Goal: Task Accomplishment & Management: Use online tool/utility

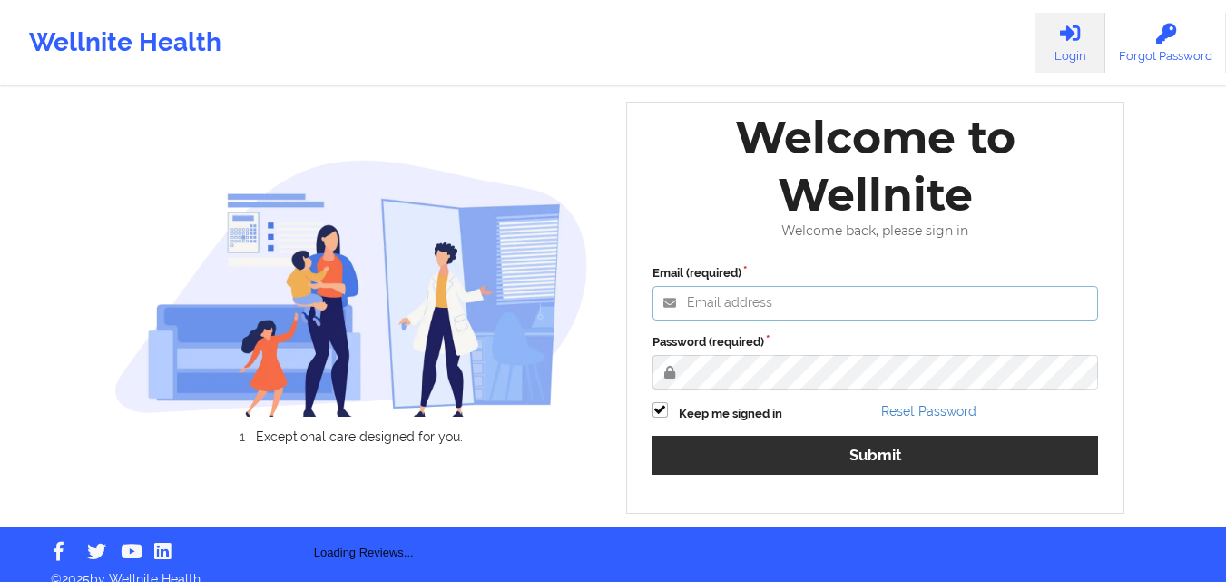
type input "[EMAIL_ADDRESS][DOMAIN_NAME]"
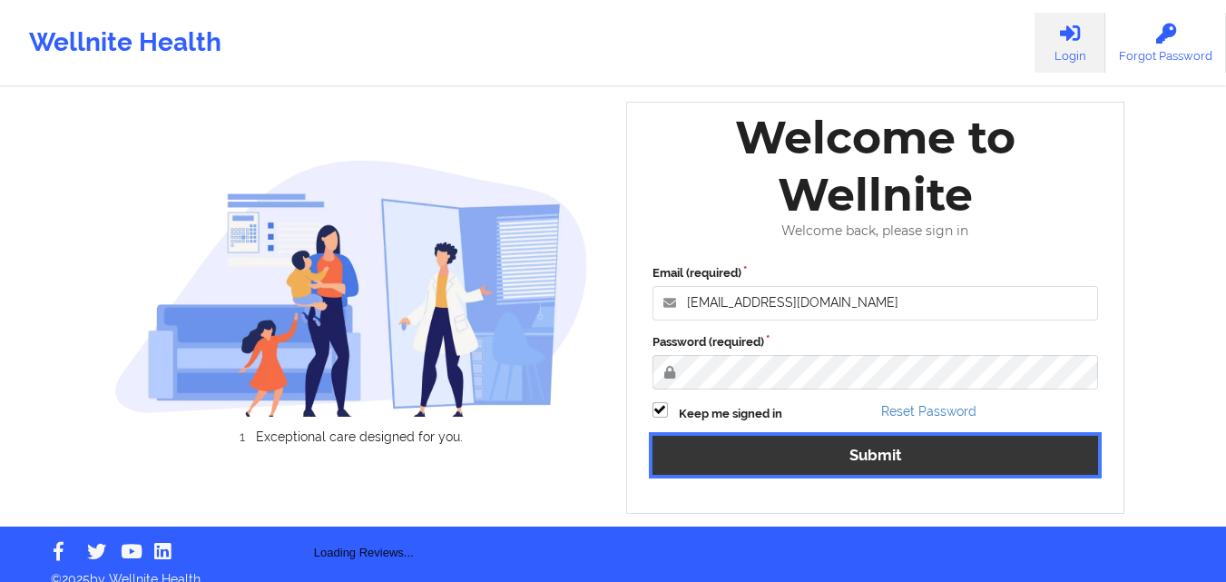
click at [858, 459] on button "Submit" at bounding box center [875, 455] width 446 height 39
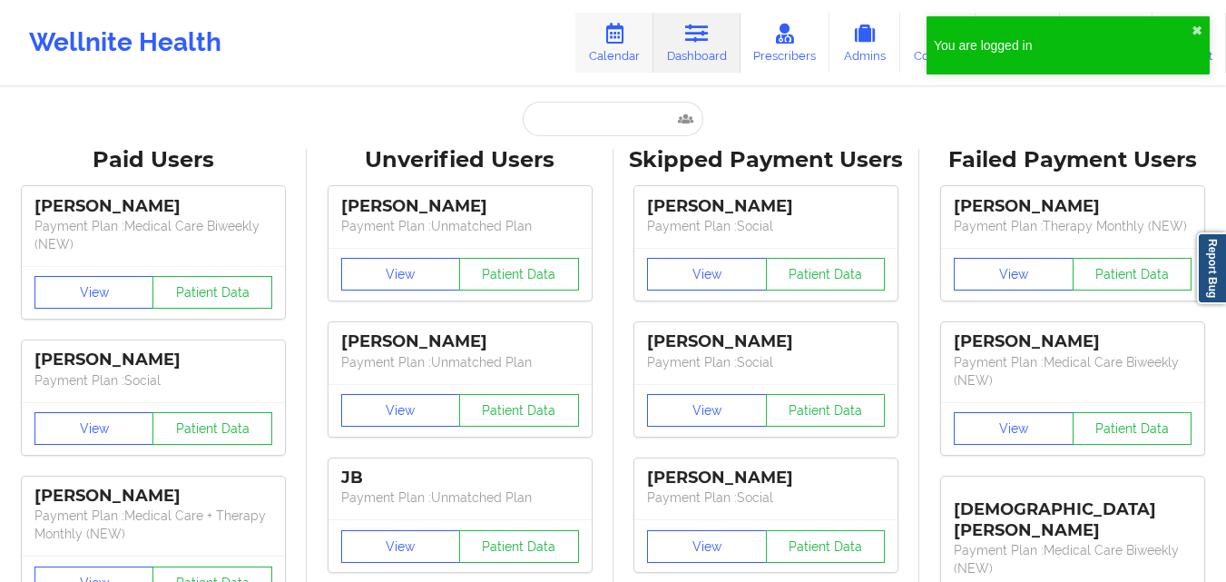
click at [607, 35] on icon at bounding box center [615, 34] width 24 height 20
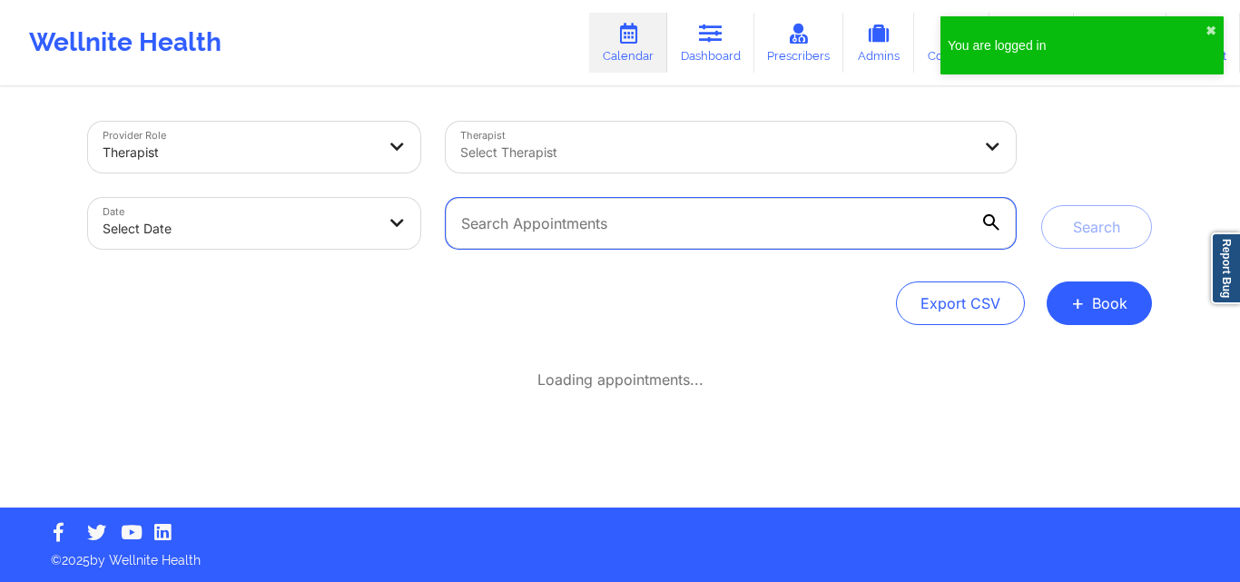
click at [627, 227] on input "text" at bounding box center [731, 223] width 570 height 51
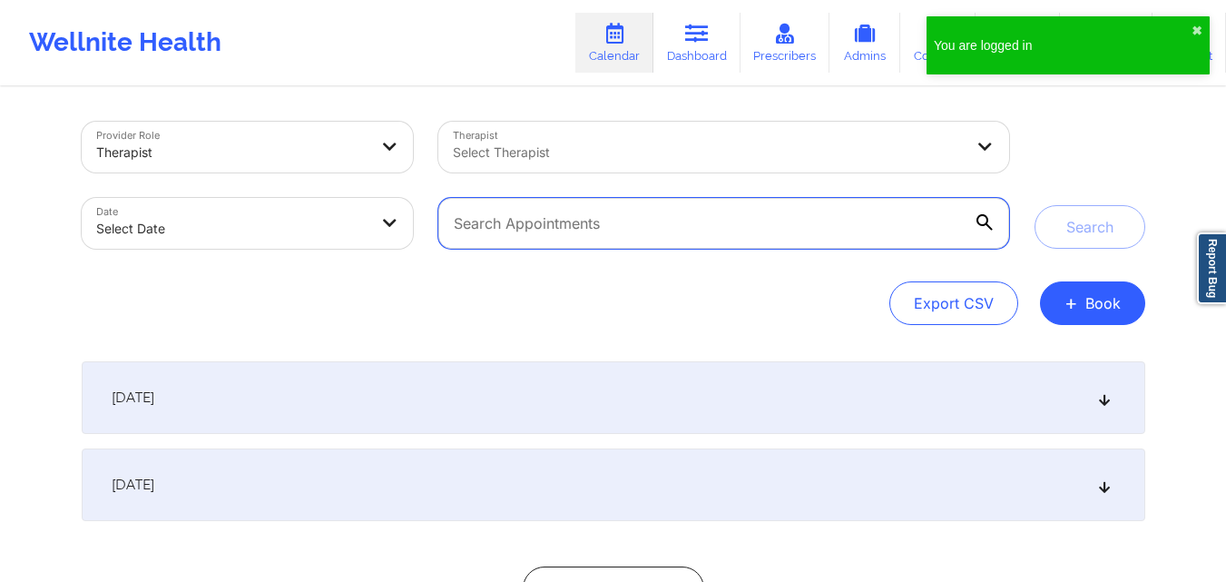
paste input "[EMAIL_ADDRESS][DOMAIN_NAME]"
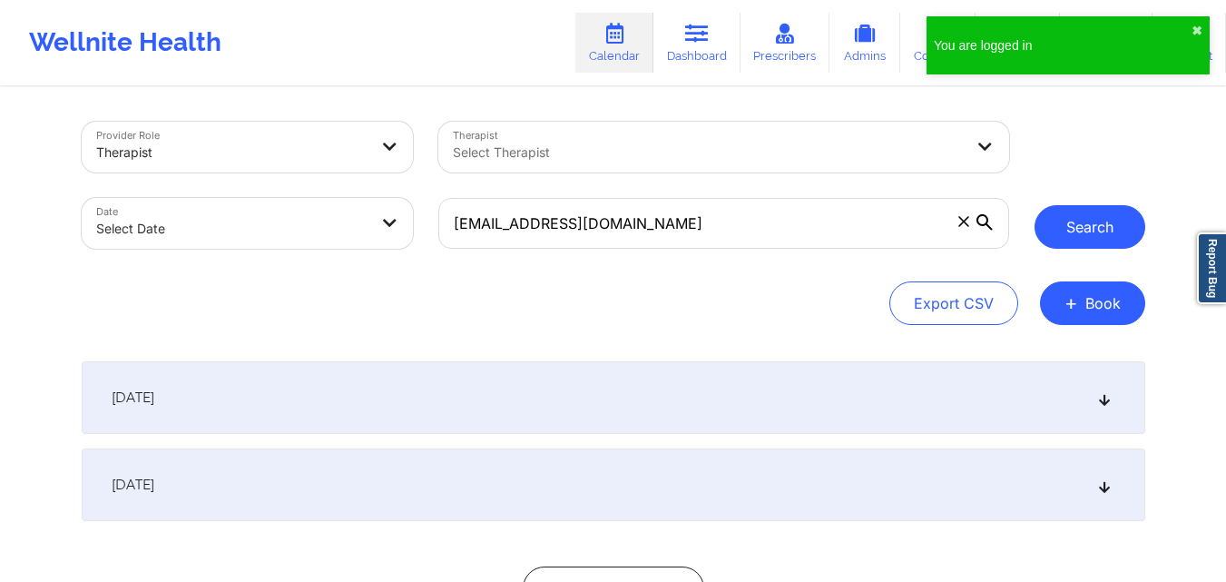
click at [1094, 225] on button "Search" at bounding box center [1089, 227] width 111 height 44
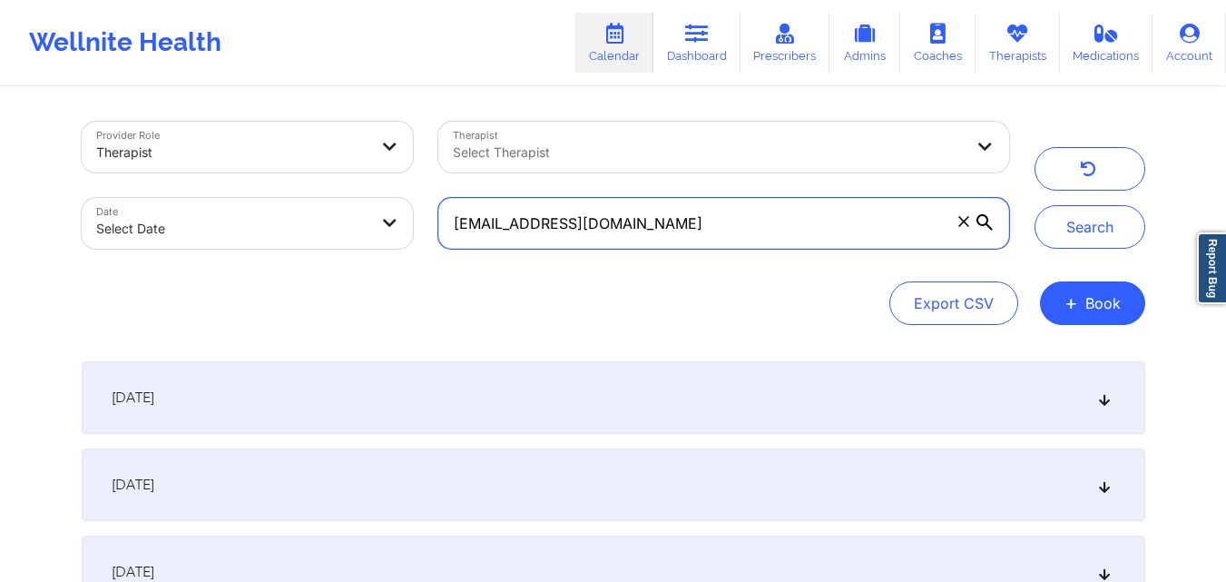
click at [809, 234] on input "[EMAIL_ADDRESS][DOMAIN_NAME]" at bounding box center [723, 223] width 570 height 51
paste input "francisco13072000us@g"
type input "[EMAIL_ADDRESS][DOMAIN_NAME]"
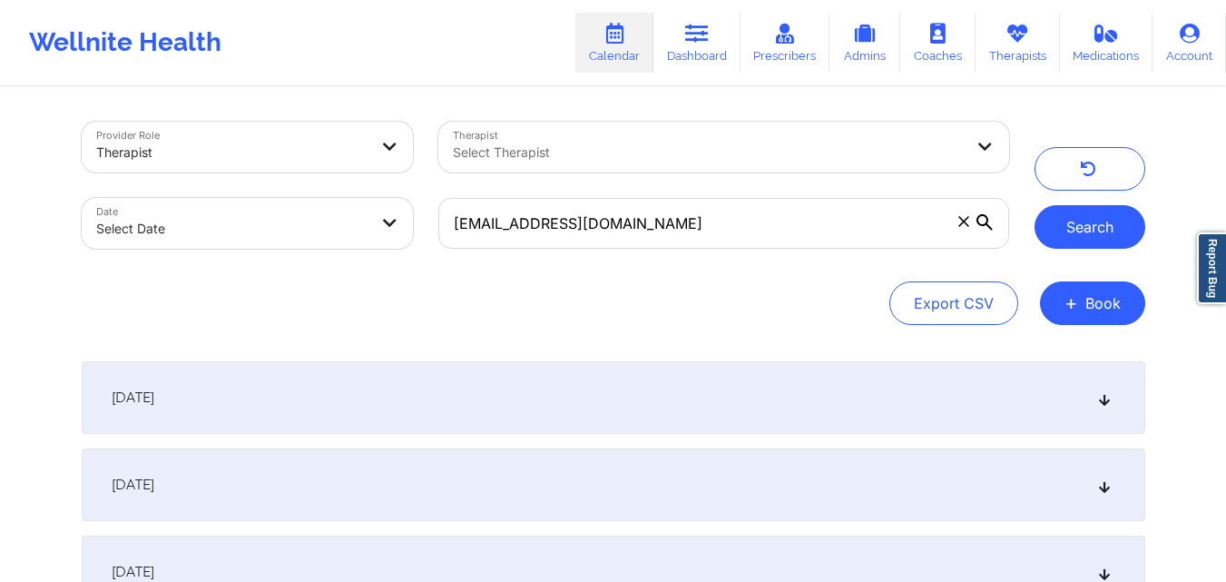
click at [1100, 238] on button "Search" at bounding box center [1089, 227] width 111 height 44
click at [1088, 222] on button "Search" at bounding box center [1089, 227] width 111 height 44
select select "2025-8"
select select "2025-9"
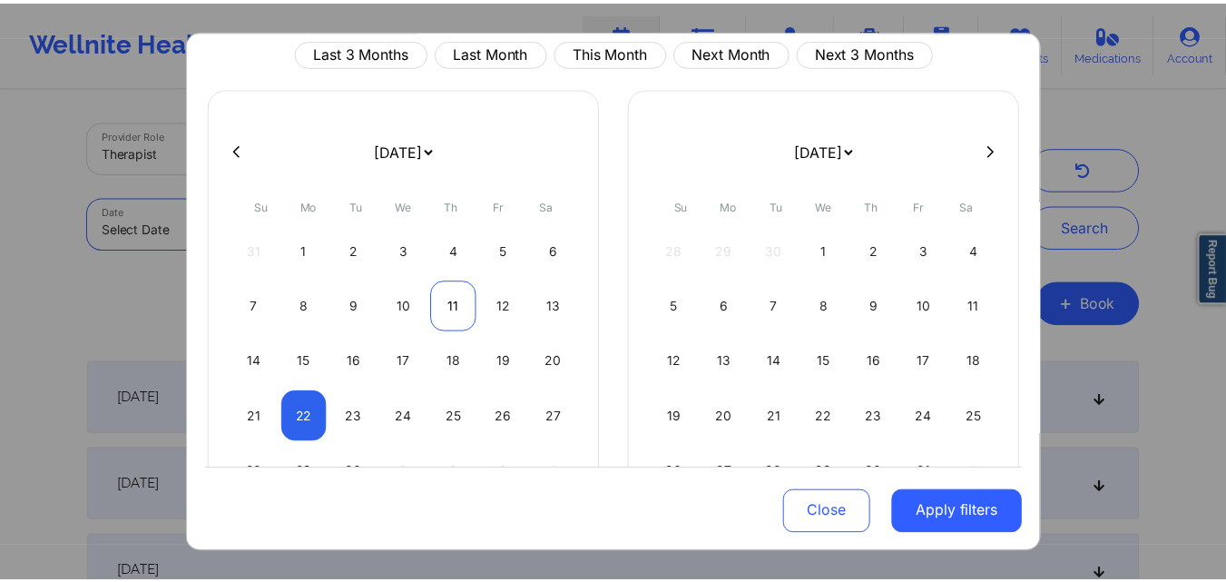
scroll to position [64, 0]
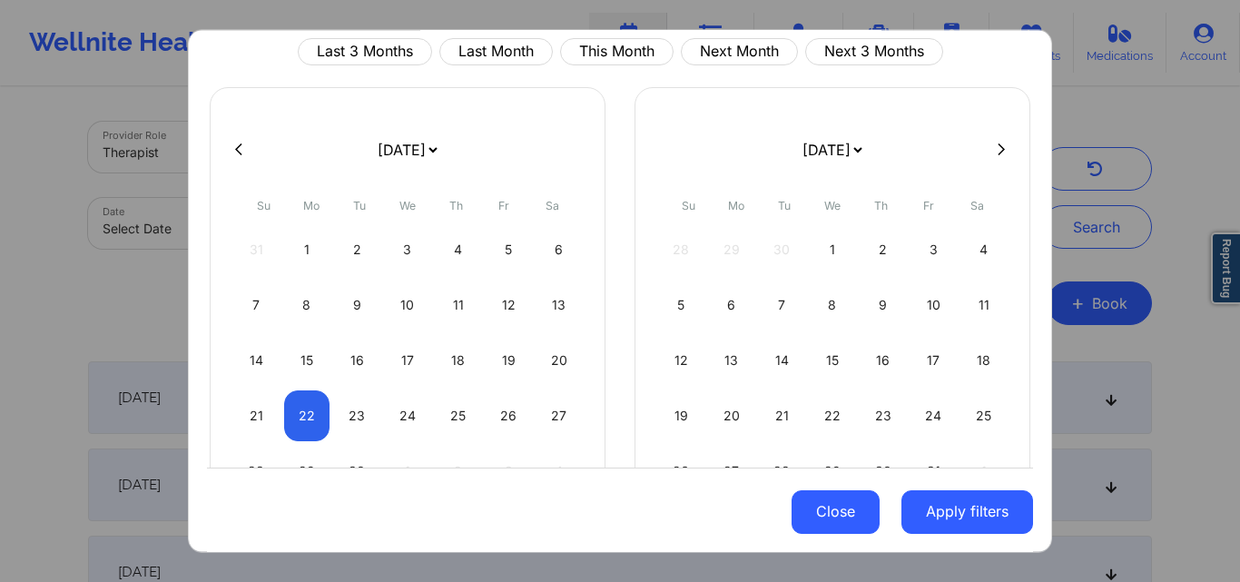
click at [835, 500] on button "Close" at bounding box center [835, 512] width 88 height 44
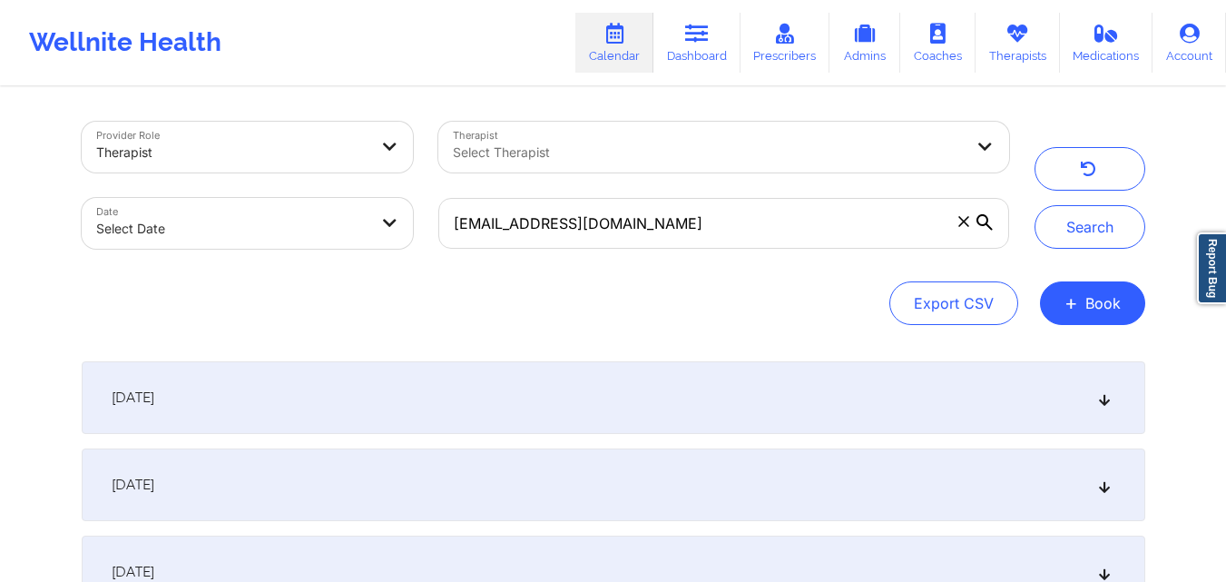
click at [1097, 401] on icon at bounding box center [1103, 397] width 15 height 13
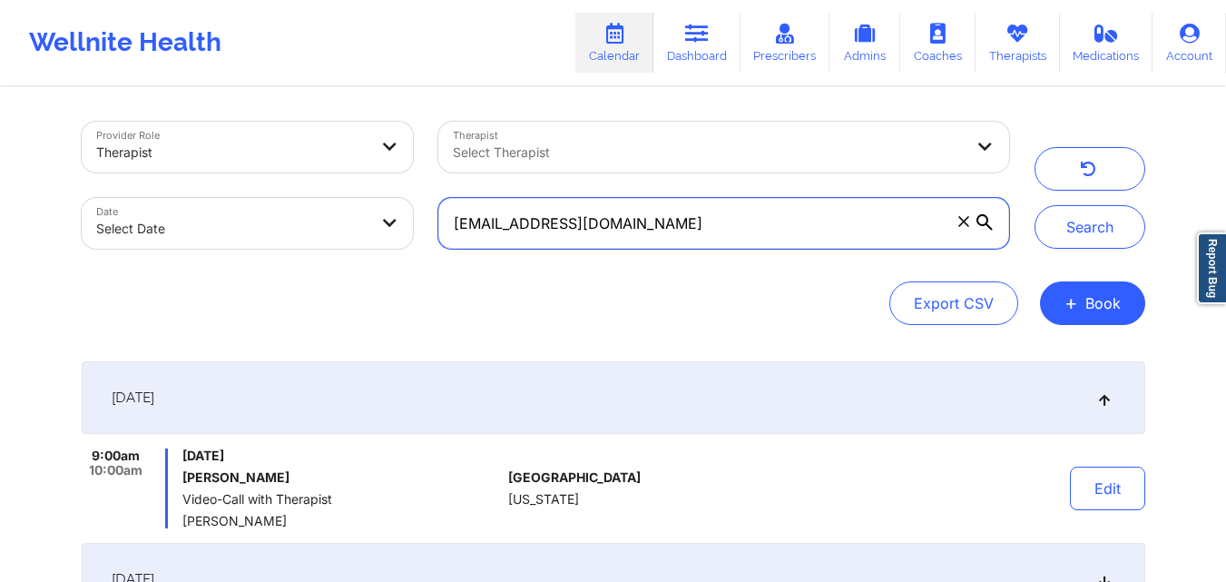
click at [639, 225] on input "[EMAIL_ADDRESS][DOMAIN_NAME]" at bounding box center [723, 223] width 570 height 51
paste input "carlapms03@hot"
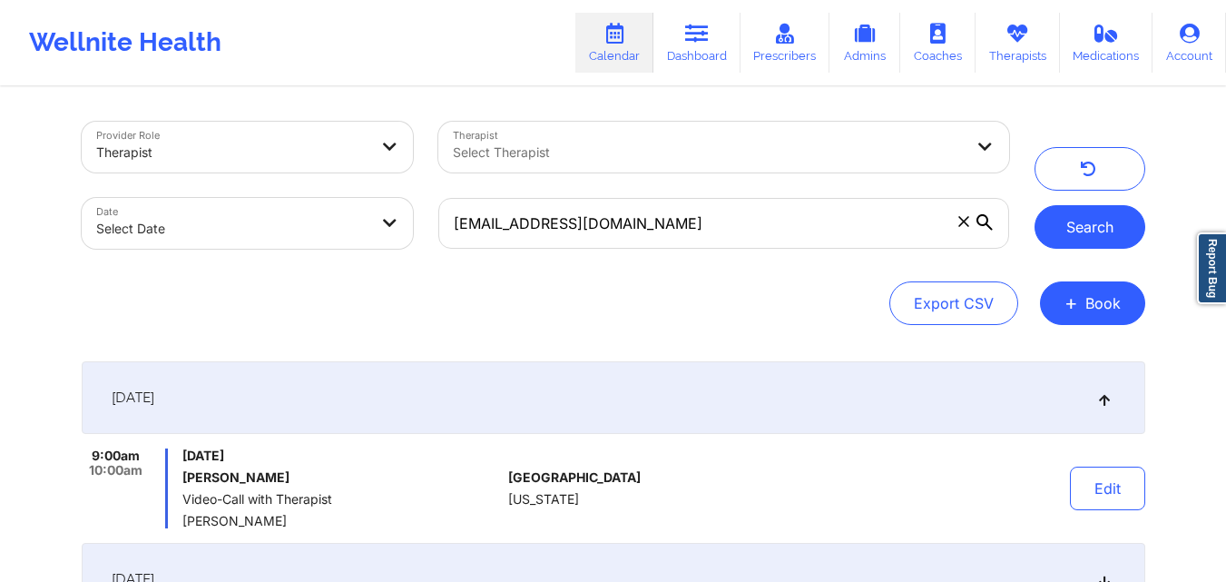
click at [1078, 242] on button "Search" at bounding box center [1089, 227] width 111 height 44
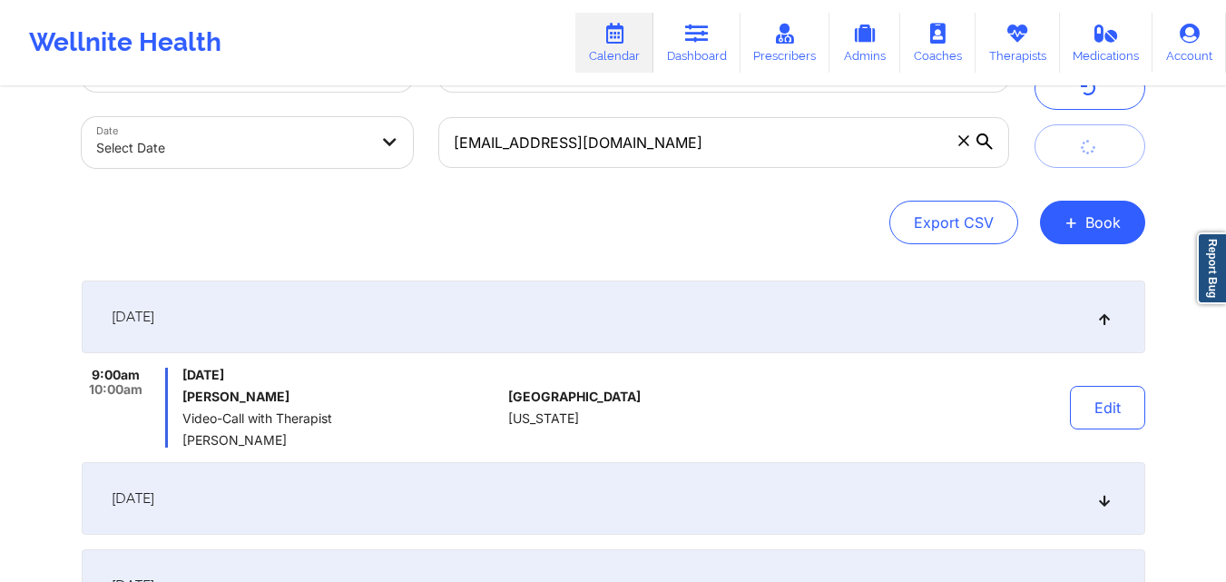
scroll to position [84, 0]
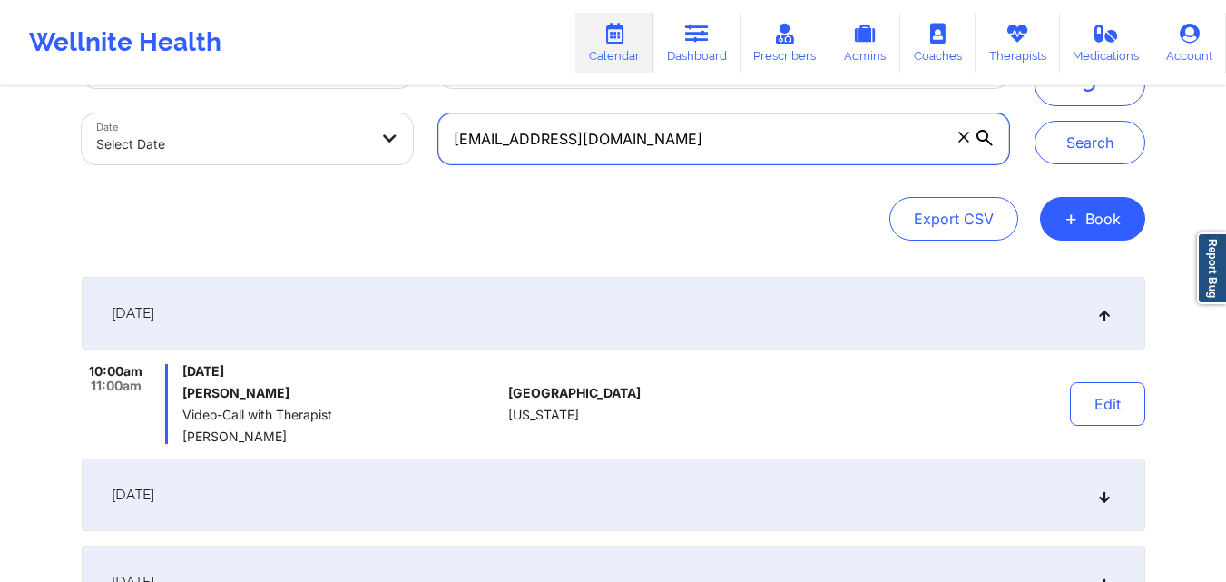
click at [564, 157] on input "[EMAIL_ADDRESS][DOMAIN_NAME]" at bounding box center [723, 138] width 570 height 51
paste input "angelina.[PERSON_NAME].5@g"
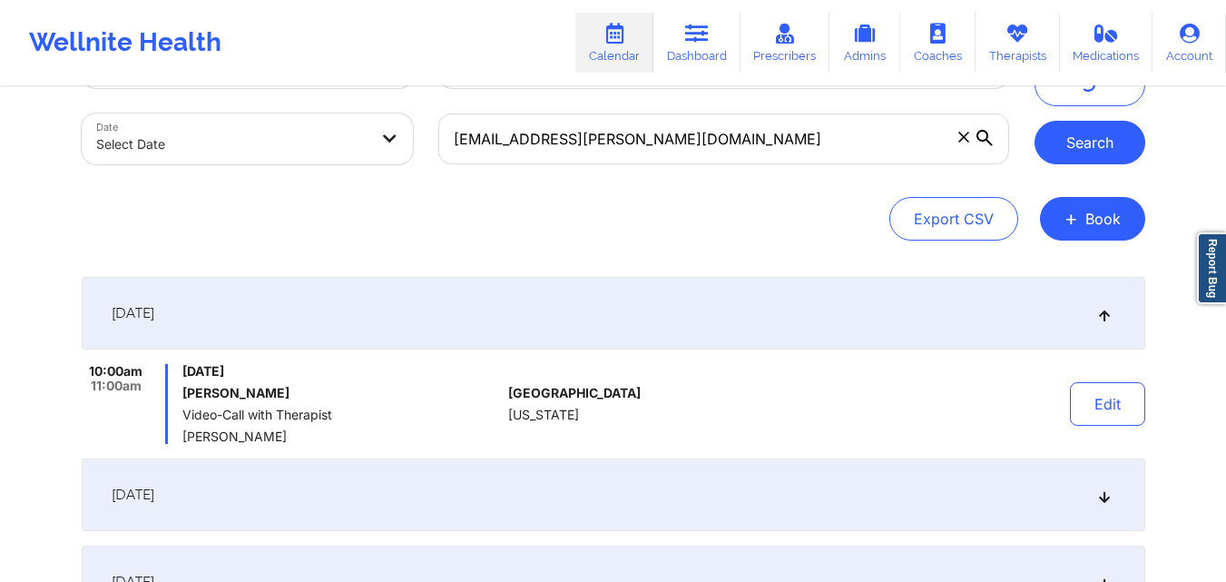
click at [1089, 126] on button "Search" at bounding box center [1089, 143] width 111 height 44
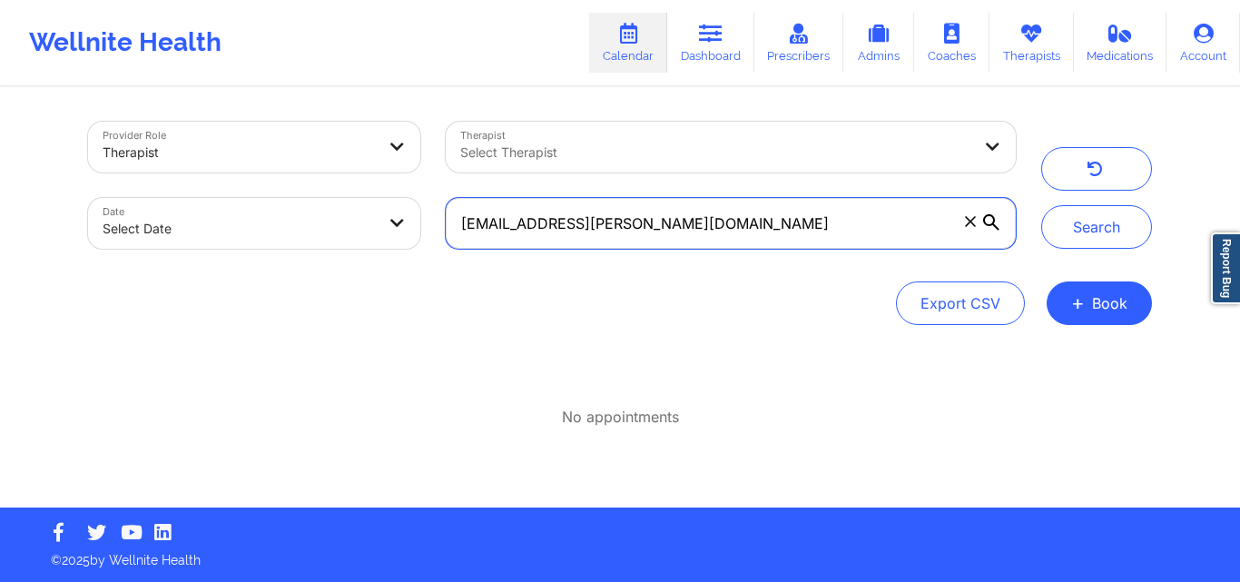
click at [736, 237] on input "[EMAIL_ADDRESS][PERSON_NAME][DOMAIN_NAME]" at bounding box center [731, 223] width 570 height 51
paste input "ysiablackman77"
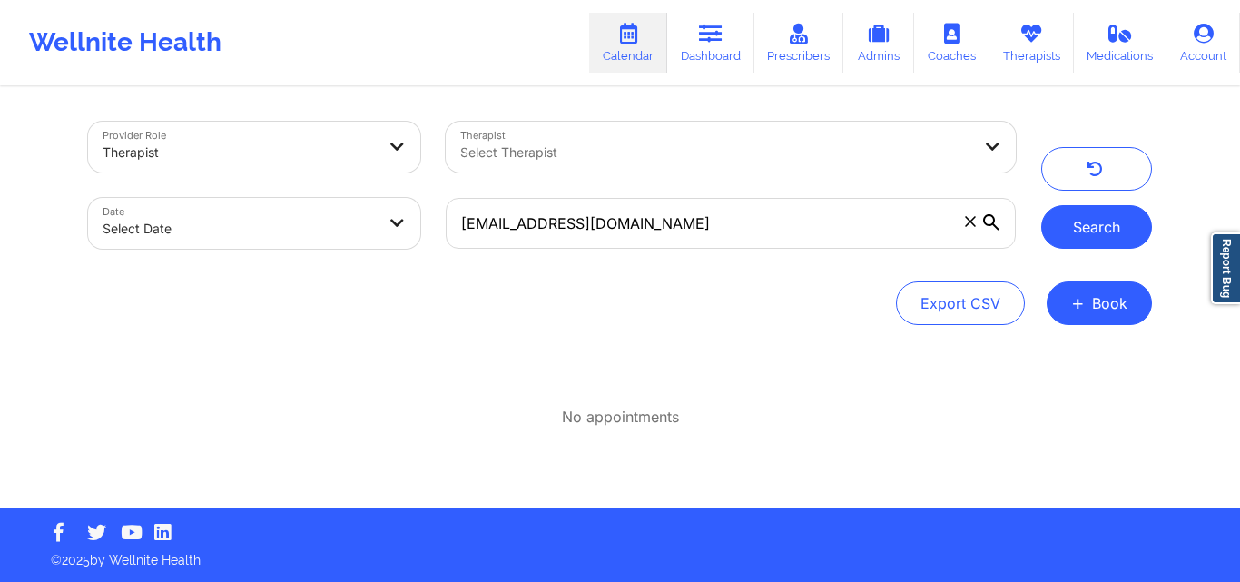
click at [1083, 222] on button "Search" at bounding box center [1096, 227] width 111 height 44
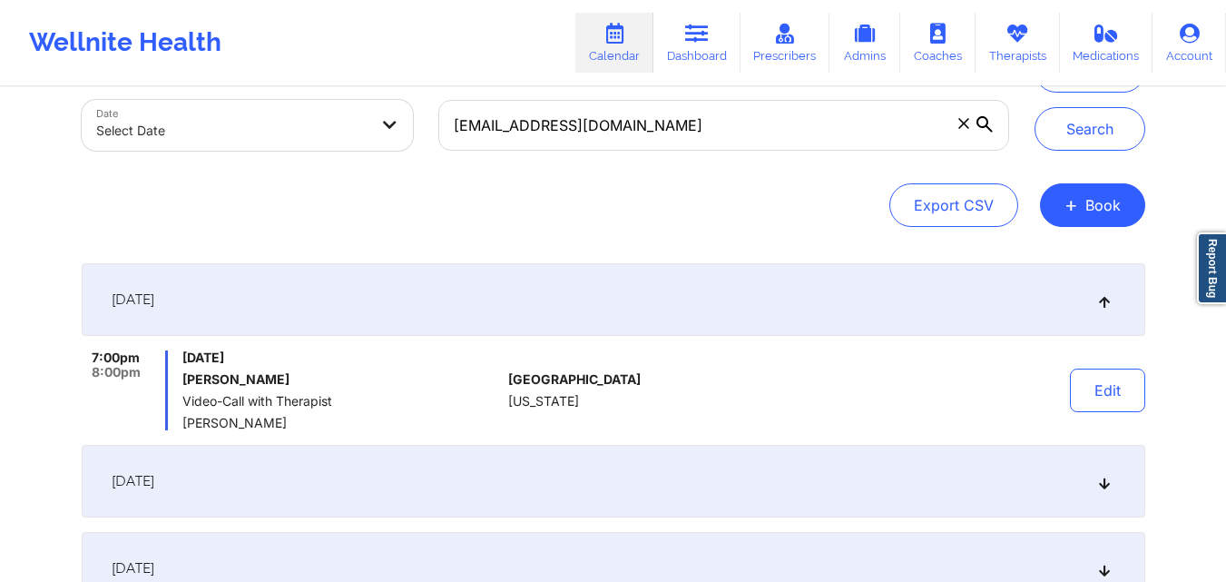
scroll to position [99, 0]
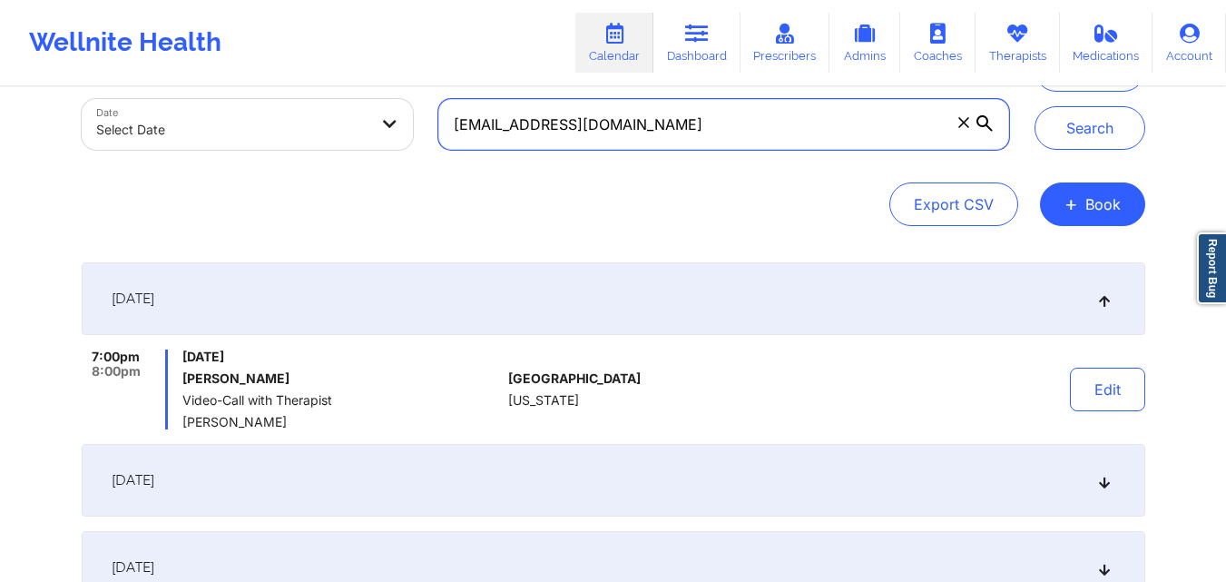
click at [542, 117] on input "[EMAIL_ADDRESS][DOMAIN_NAME]" at bounding box center [723, 124] width 570 height 51
paste input "[EMAIL_ADDRESS]"
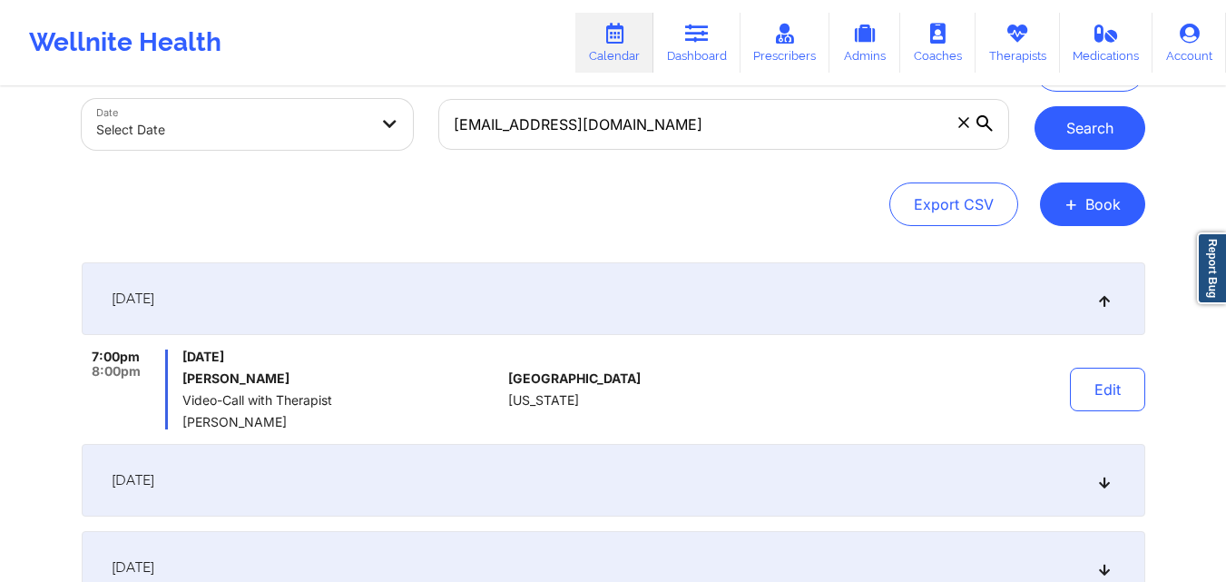
click at [1080, 115] on button "Search" at bounding box center [1089, 128] width 111 height 44
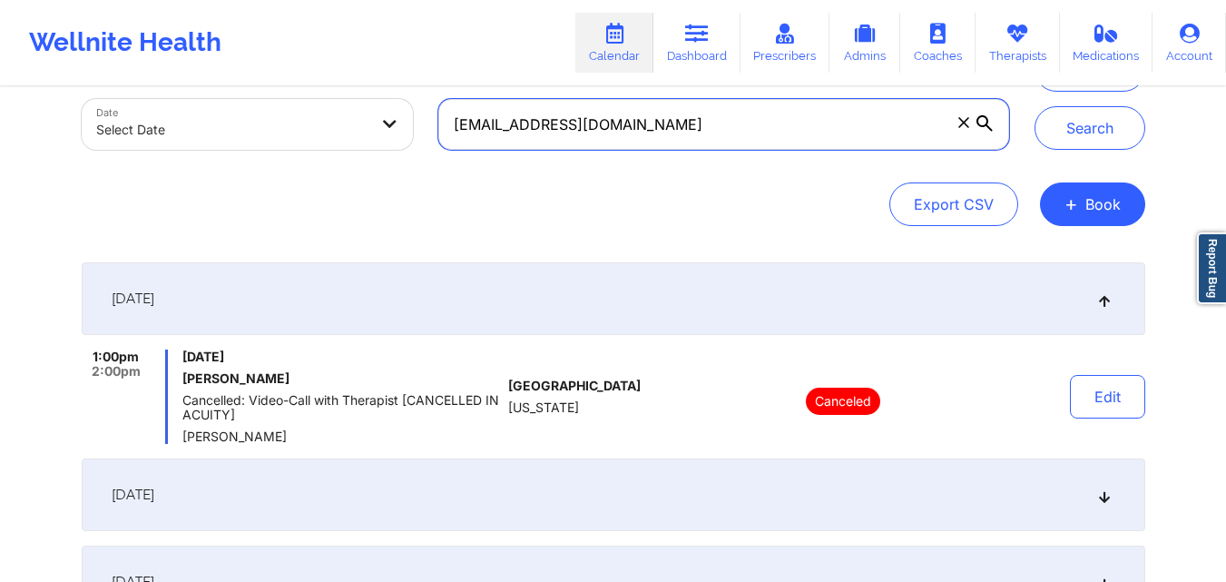
click at [692, 144] on input "[EMAIL_ADDRESS][DOMAIN_NAME]" at bounding box center [723, 124] width 570 height 51
paste input "[EMAIL_ADDRESS]"
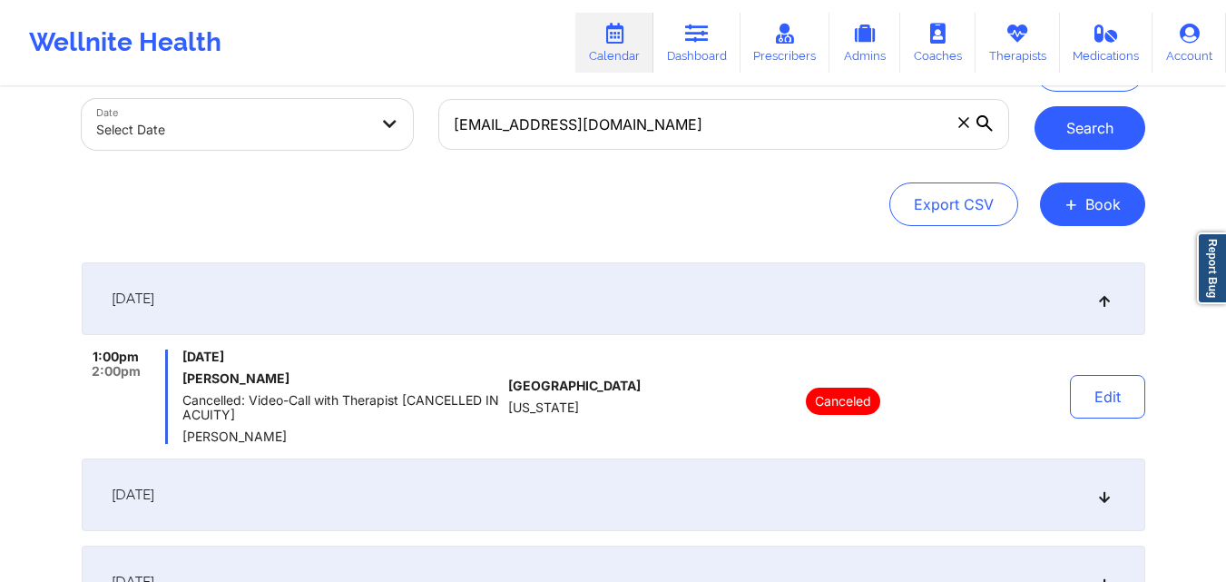
click at [1093, 136] on button "Search" at bounding box center [1089, 128] width 111 height 44
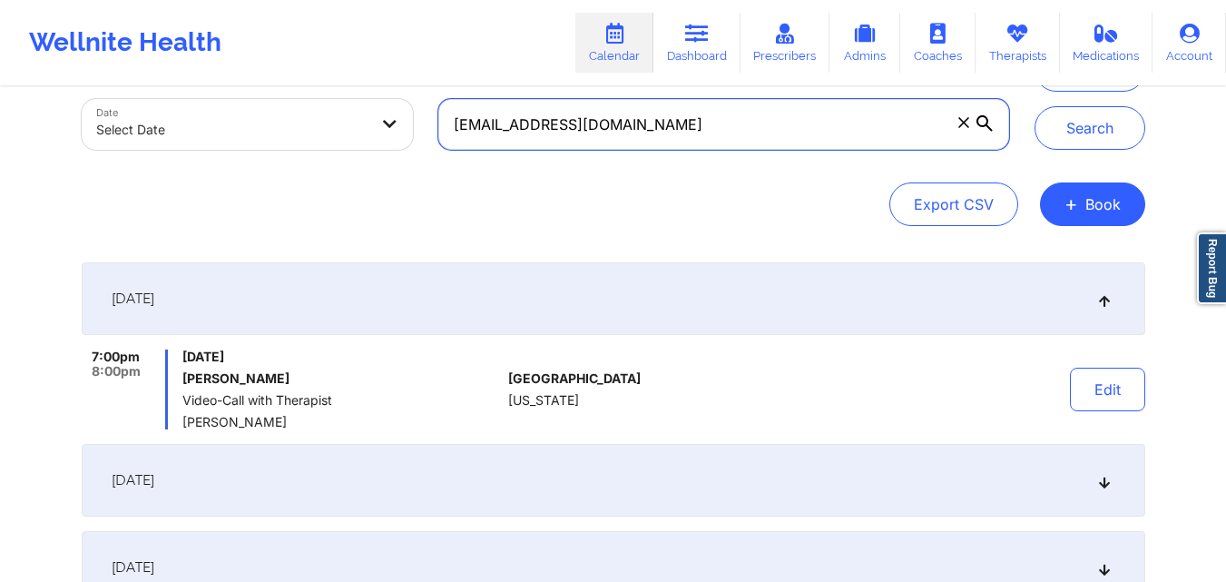
click at [873, 117] on input "[EMAIL_ADDRESS][DOMAIN_NAME]" at bounding box center [723, 124] width 570 height 51
paste input "[EMAIL_ADDRESS]"
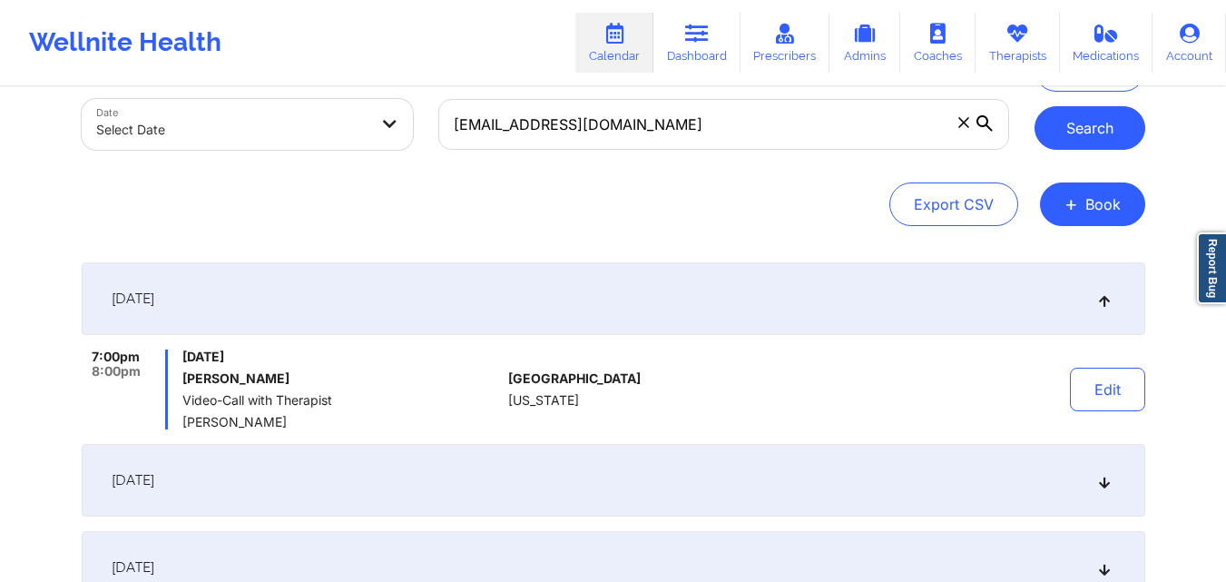
click at [1101, 135] on button "Search" at bounding box center [1089, 128] width 111 height 44
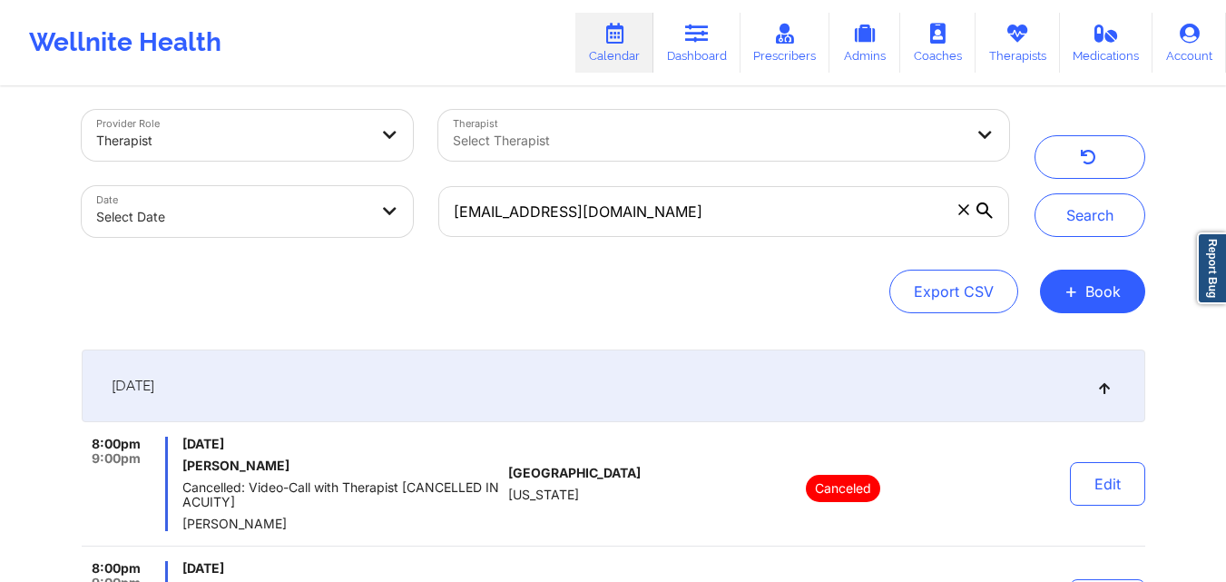
scroll to position [0, 0]
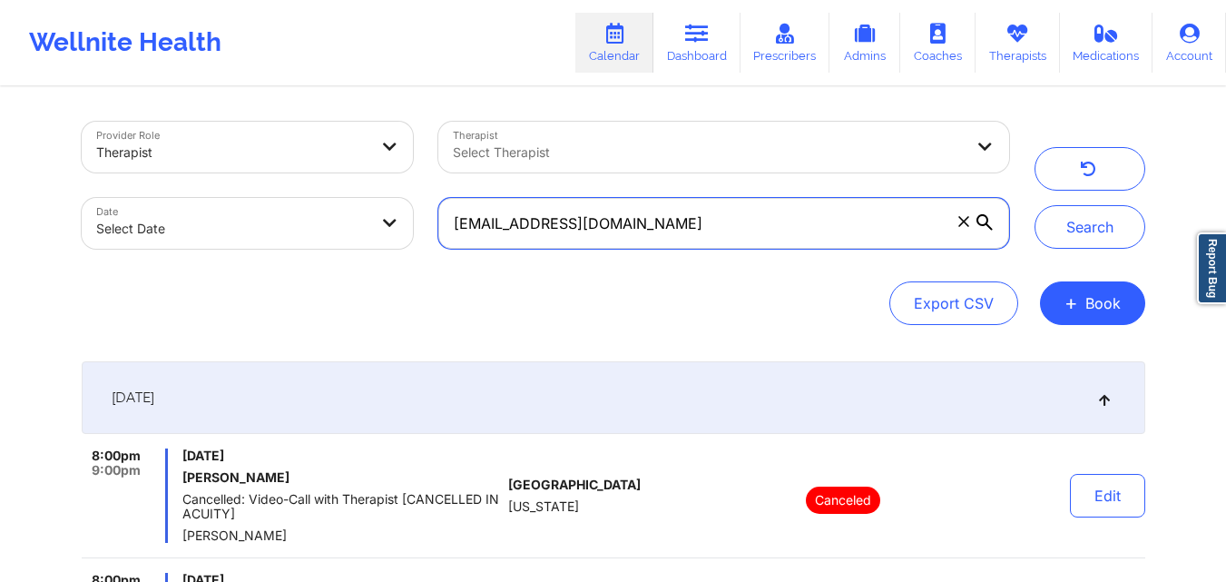
click at [727, 238] on input "[EMAIL_ADDRESS][DOMAIN_NAME]" at bounding box center [723, 223] width 570 height 51
paste input "[EMAIL_ADDRESS]"
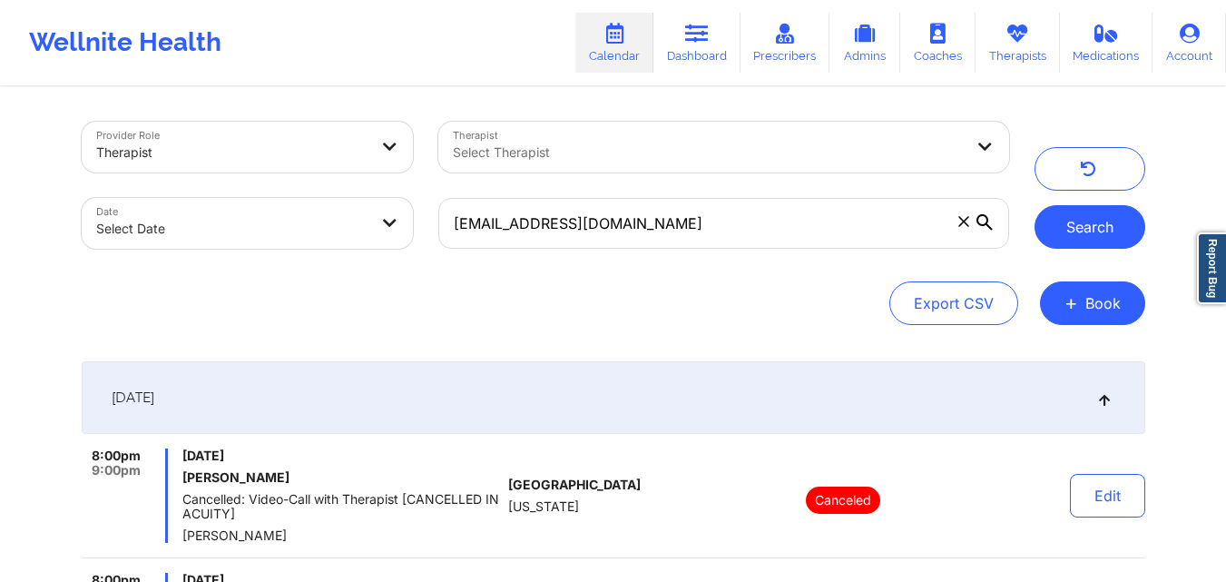
click at [1071, 229] on button "Search" at bounding box center [1089, 227] width 111 height 44
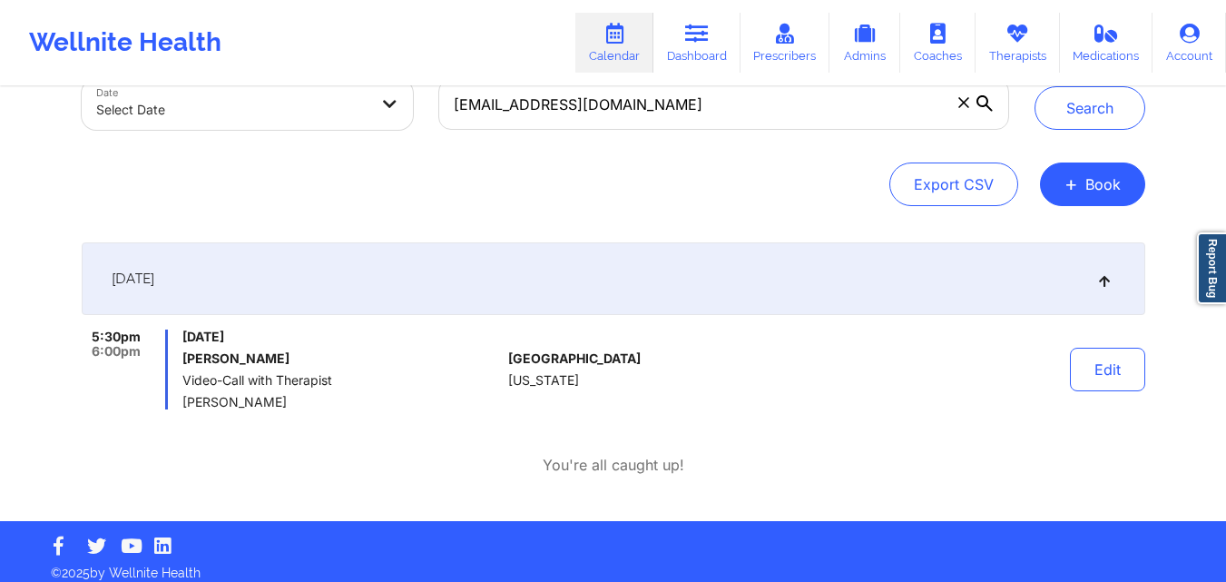
scroll to position [120, 0]
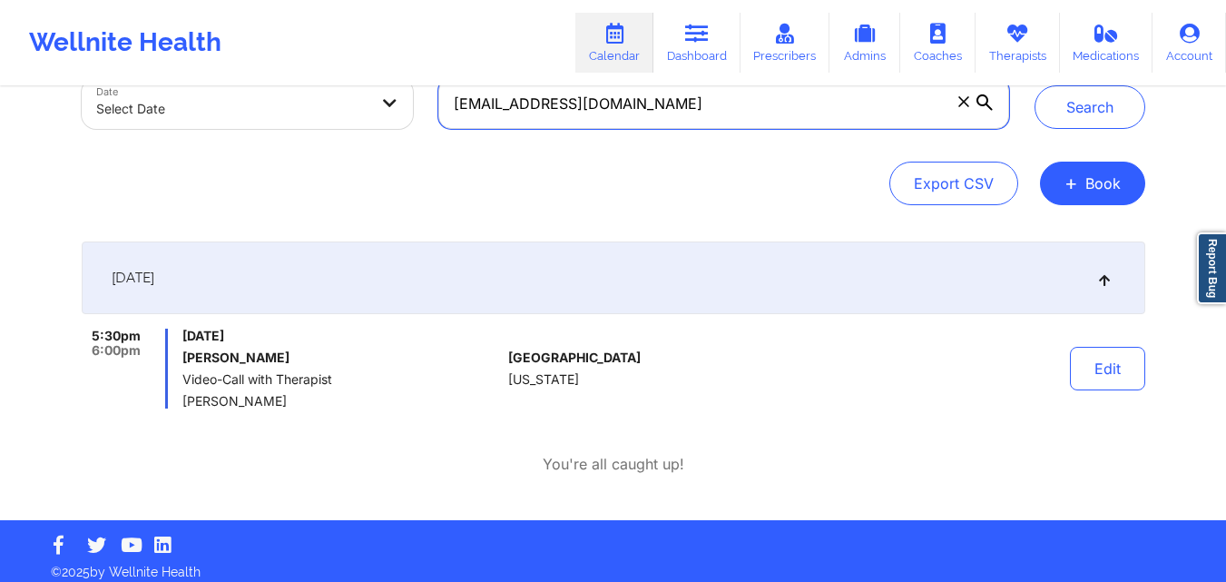
click at [626, 125] on input "[EMAIL_ADDRESS][DOMAIN_NAME]" at bounding box center [723, 103] width 570 height 51
paste input "[EMAIL_ADDRESS]"
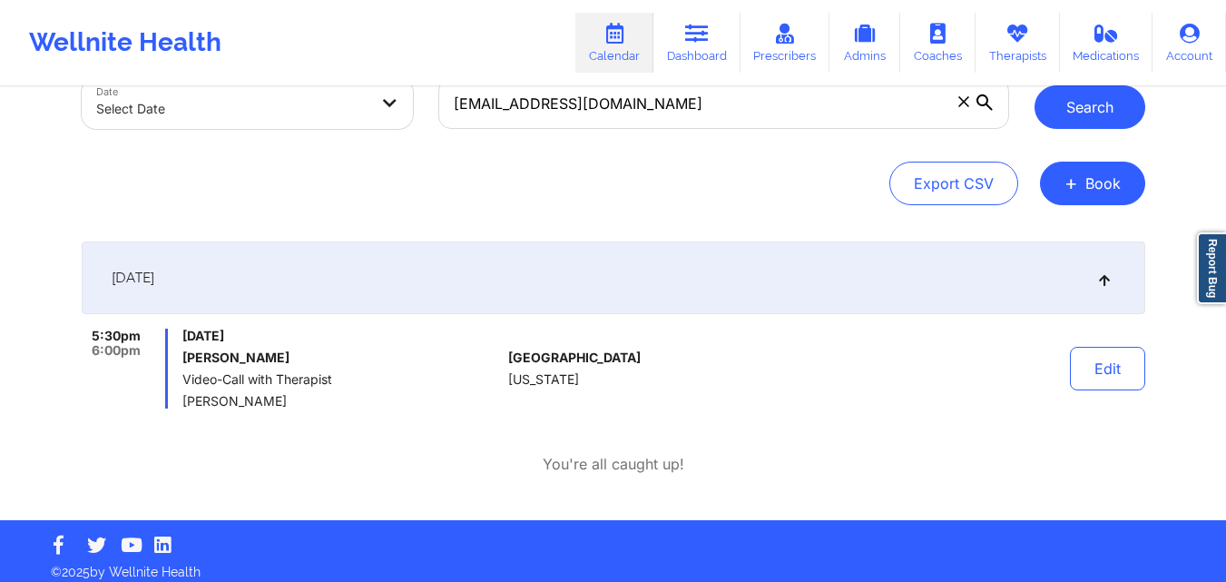
click at [1098, 127] on button "Search" at bounding box center [1089, 107] width 111 height 44
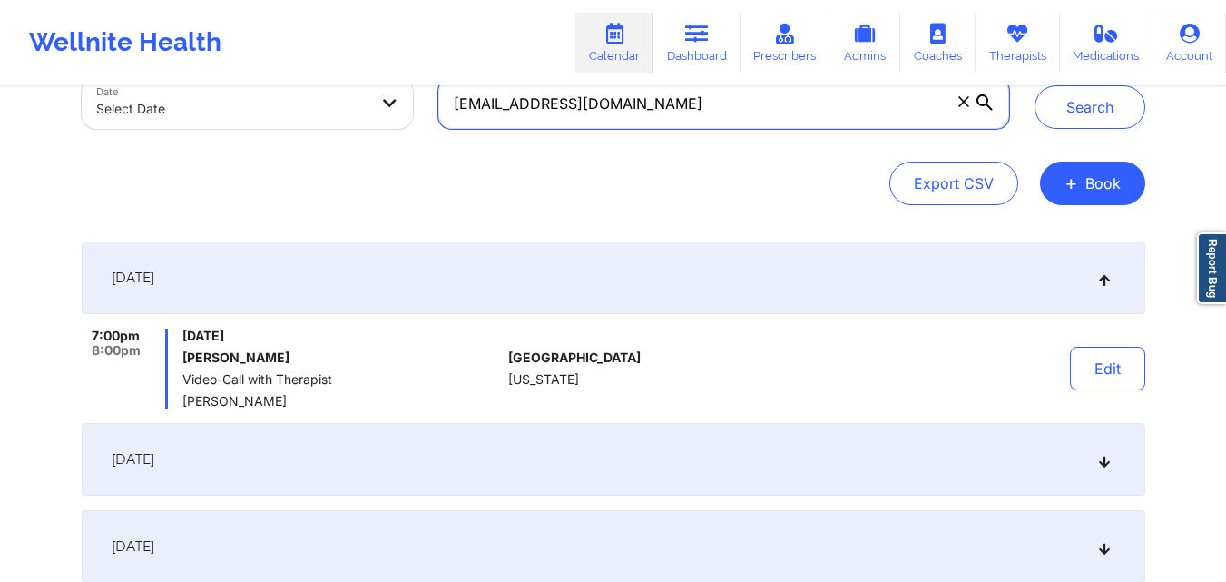
click at [575, 105] on input "[EMAIL_ADDRESS][DOMAIN_NAME]" at bounding box center [723, 103] width 570 height 51
paste input "chelseab282"
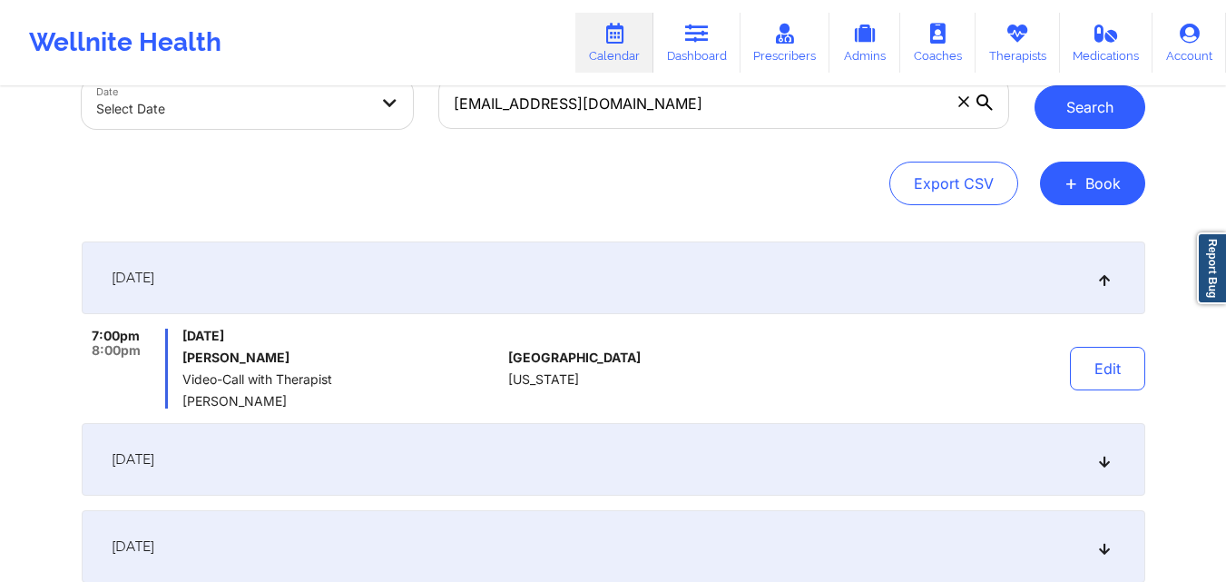
click at [1083, 91] on button "Search" at bounding box center [1089, 107] width 111 height 44
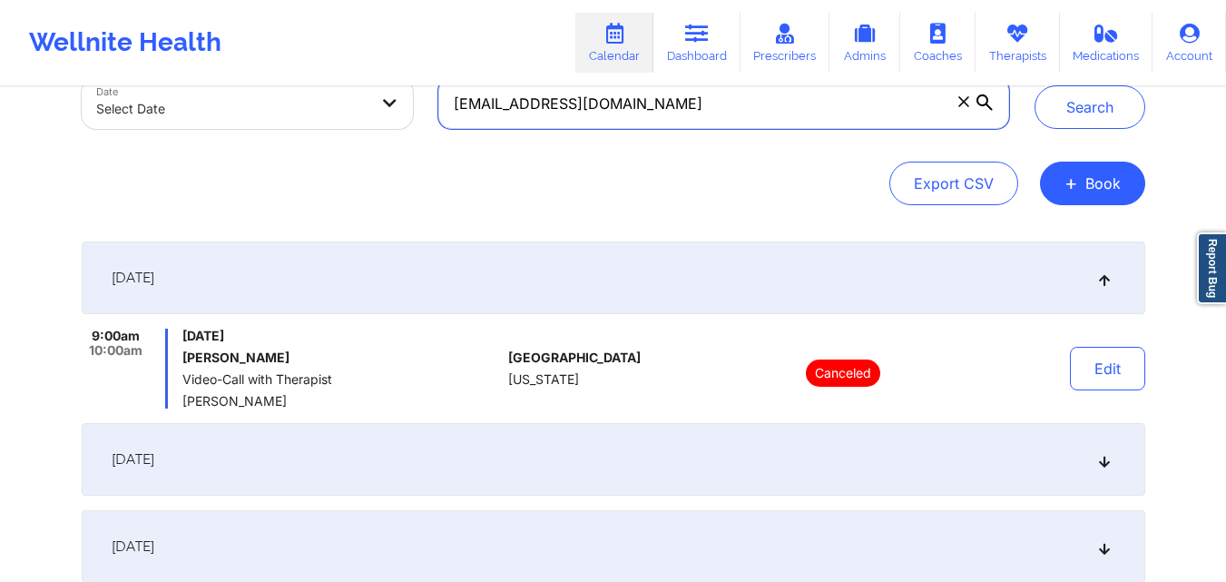
click at [715, 98] on input "[EMAIL_ADDRESS][DOMAIN_NAME]" at bounding box center [723, 103] width 570 height 51
paste input "sweetbc"
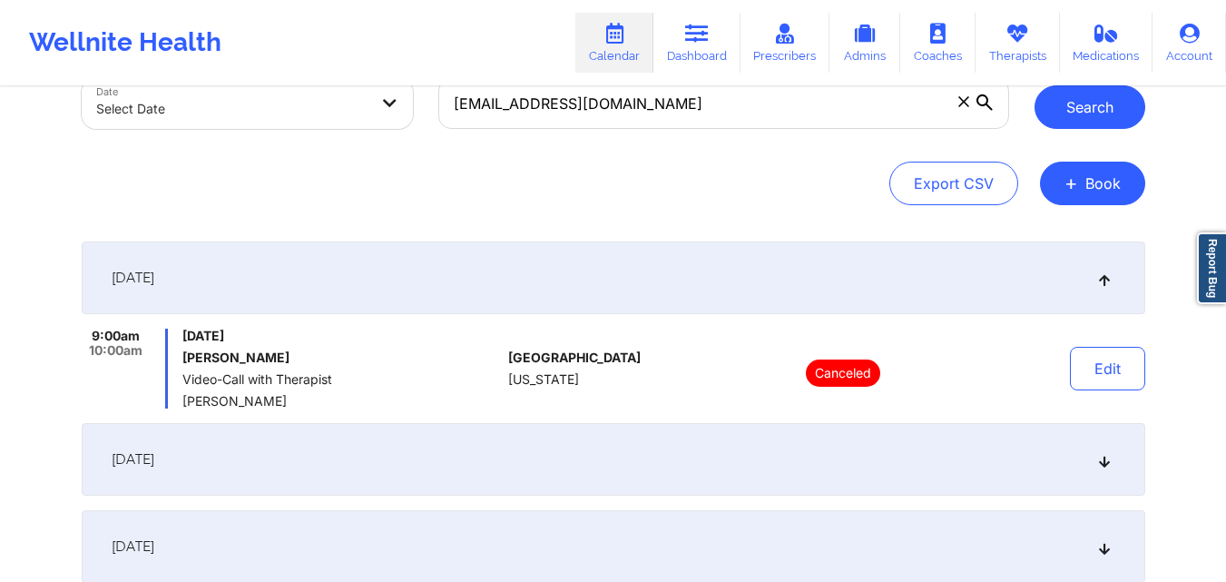
click at [1106, 116] on button "Search" at bounding box center [1089, 107] width 111 height 44
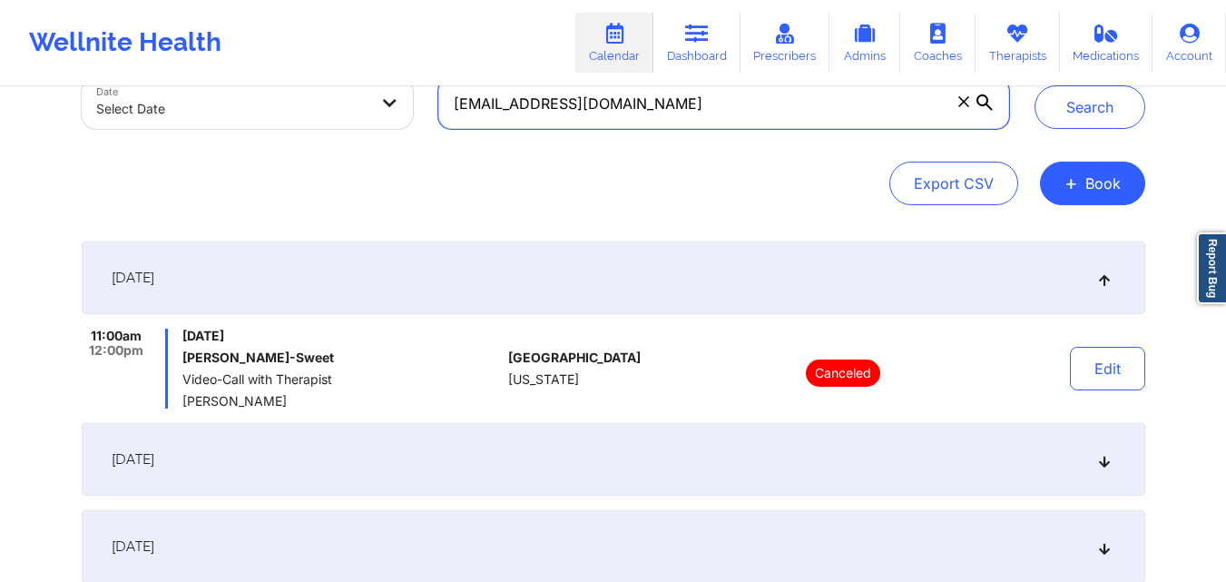
click at [620, 111] on input "[EMAIL_ADDRESS][DOMAIN_NAME]" at bounding box center [723, 103] width 570 height 51
paste input "abigailg051"
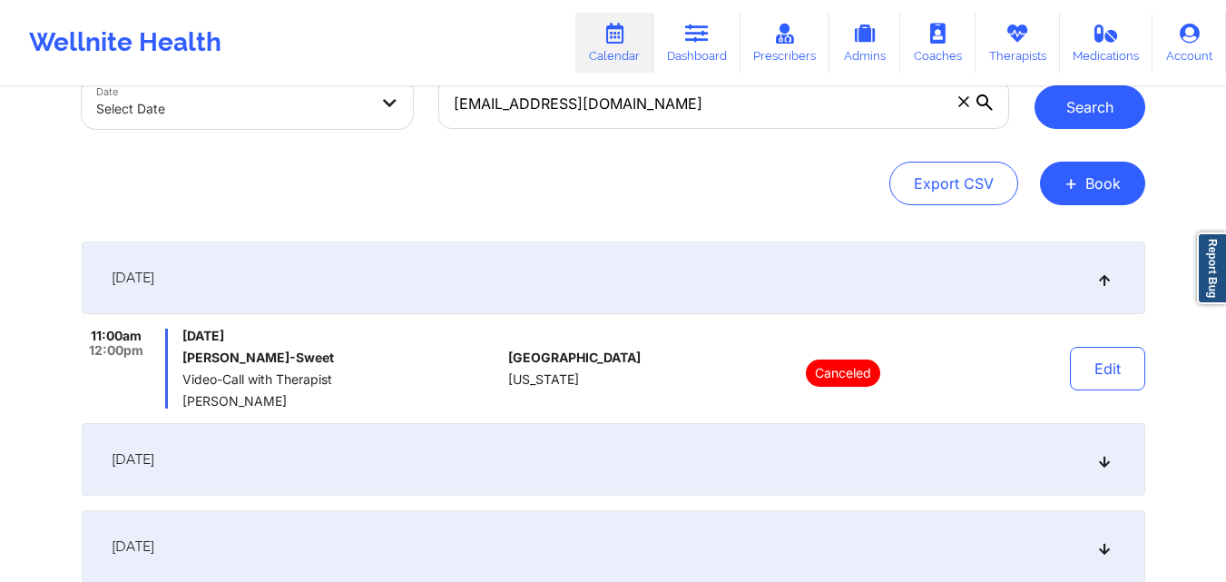
click at [1075, 113] on button "Search" at bounding box center [1089, 107] width 111 height 44
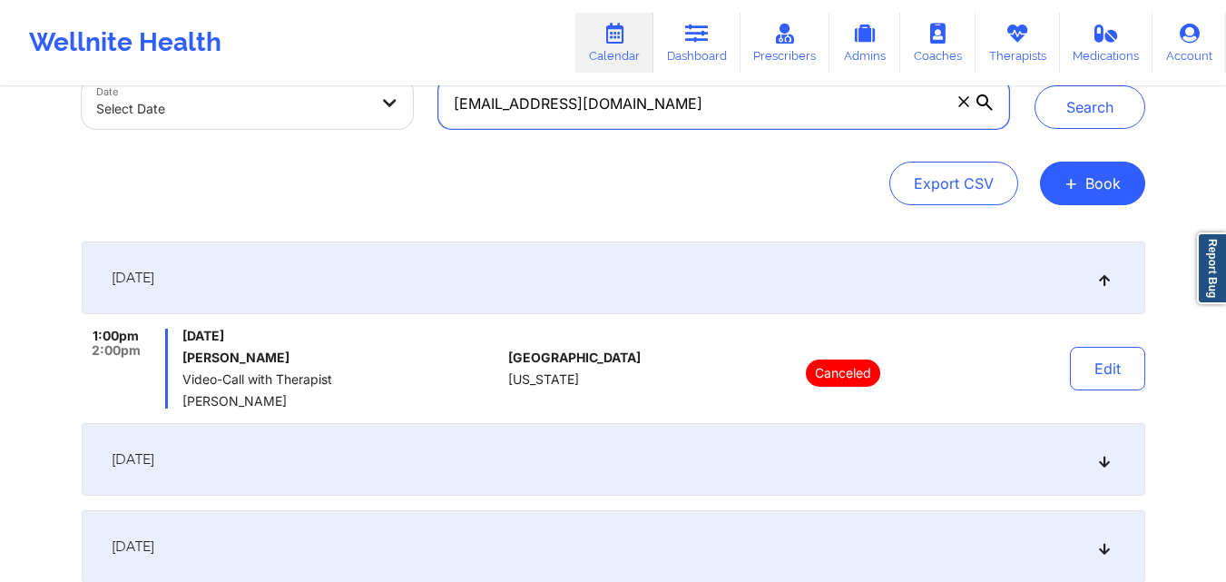
click at [612, 114] on input "[EMAIL_ADDRESS][DOMAIN_NAME]" at bounding box center [723, 103] width 570 height 51
paste input "courtneybueno@ao"
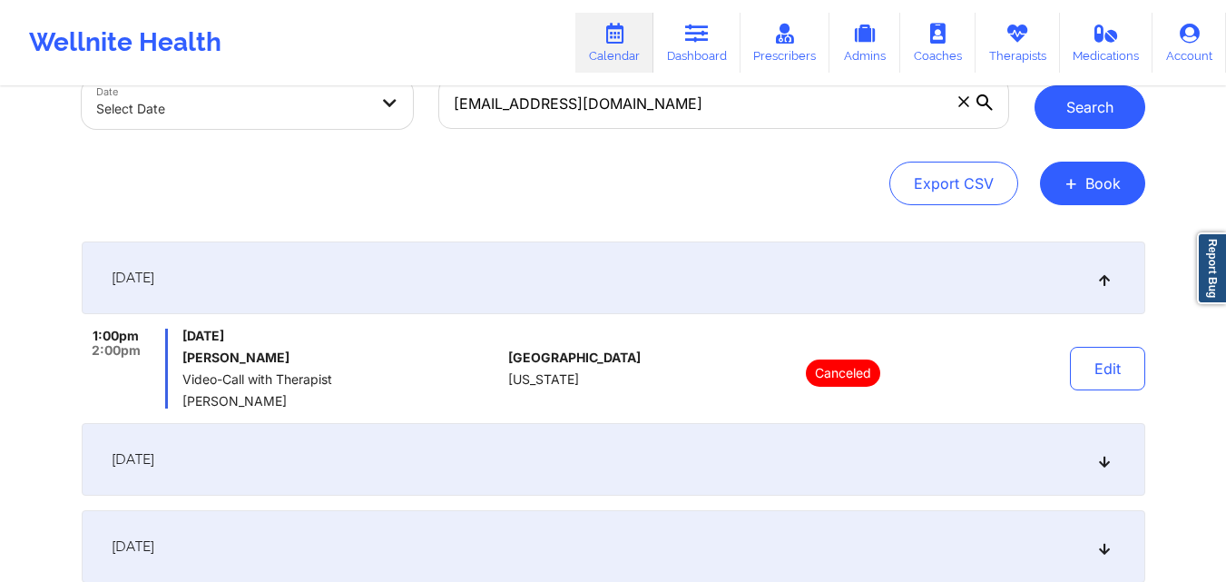
click at [1121, 101] on button "Search" at bounding box center [1089, 107] width 111 height 44
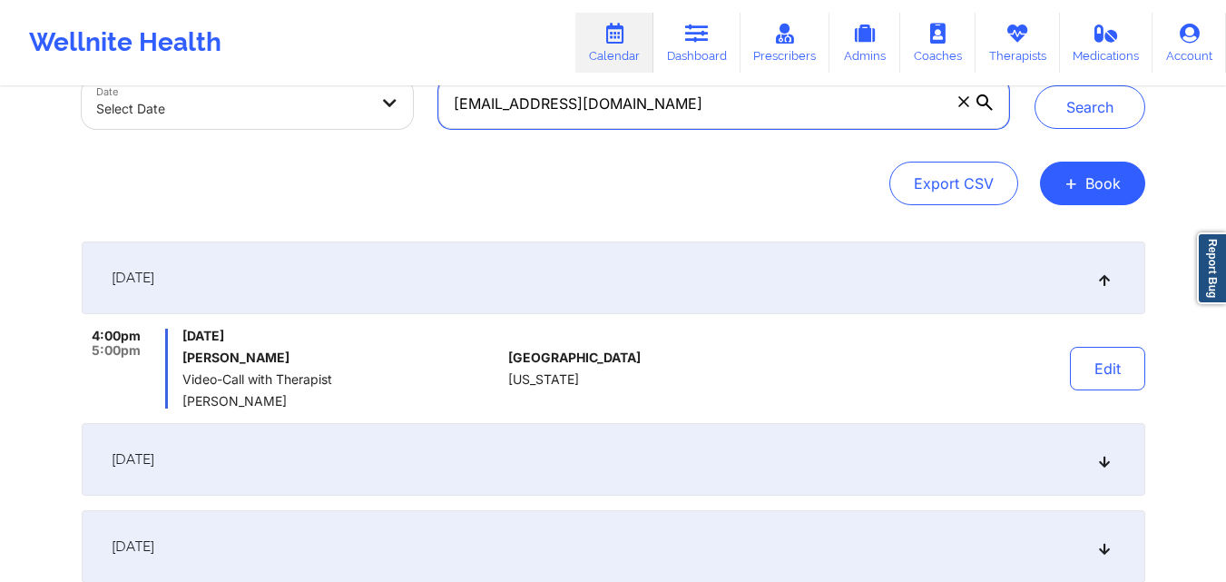
click at [834, 107] on input "[EMAIL_ADDRESS][DOMAIN_NAME]" at bounding box center [723, 103] width 570 height 51
paste input "[PERSON_NAME].copens@gmai"
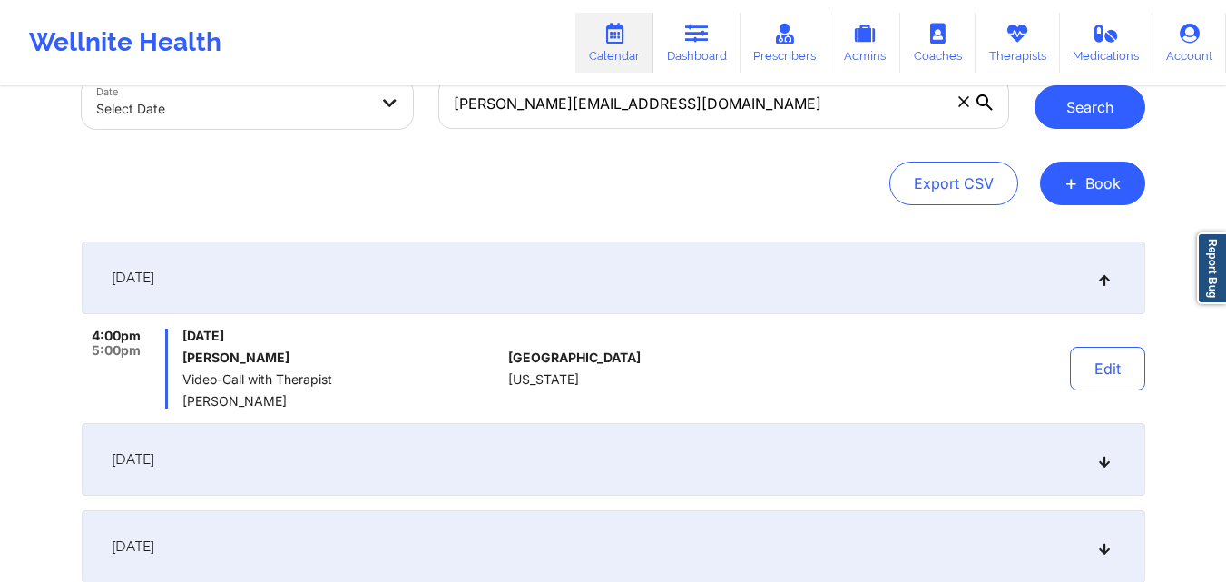
click at [1097, 114] on button "Search" at bounding box center [1089, 107] width 111 height 44
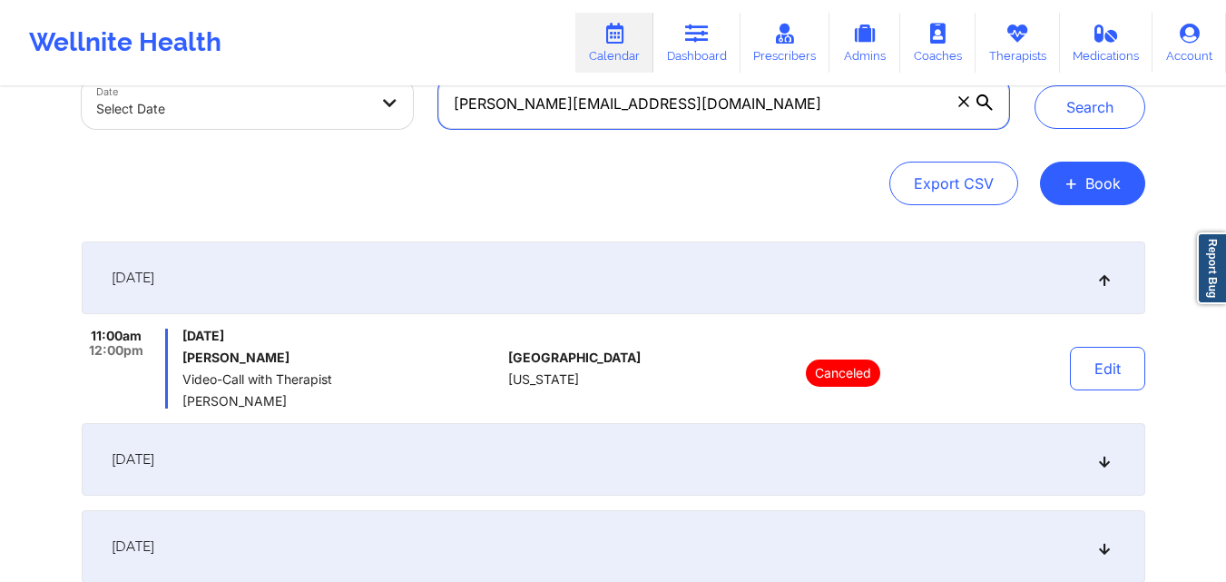
click at [633, 103] on input "[PERSON_NAME][EMAIL_ADDRESS][DOMAIN_NAME]" at bounding box center [723, 103] width 570 height 51
paste input "davidnanci"
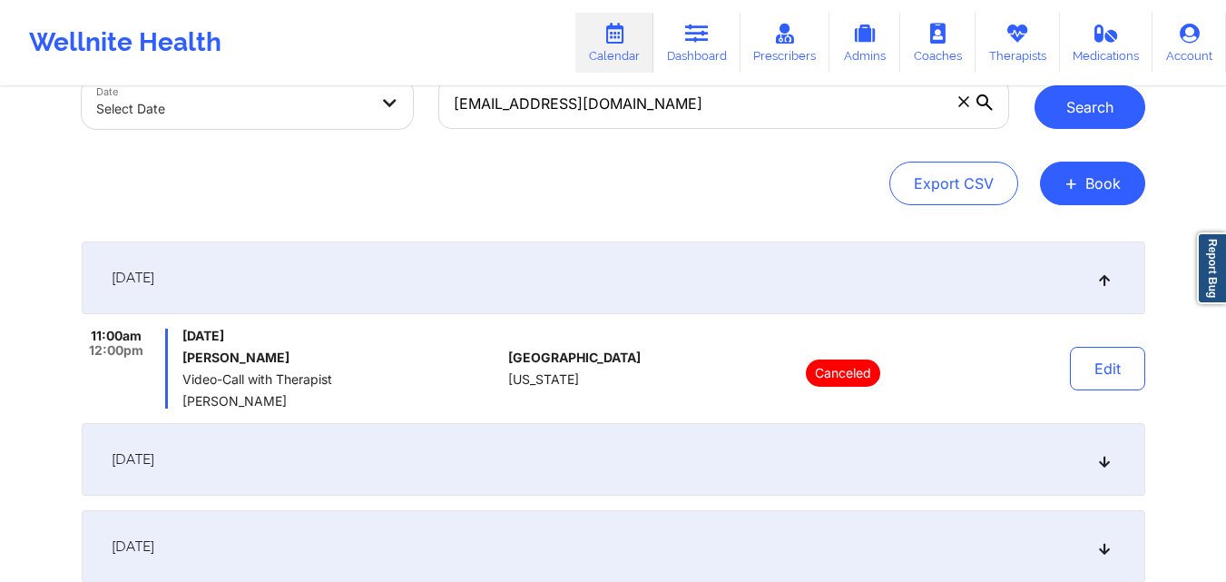
click at [1075, 112] on button "Search" at bounding box center [1089, 107] width 111 height 44
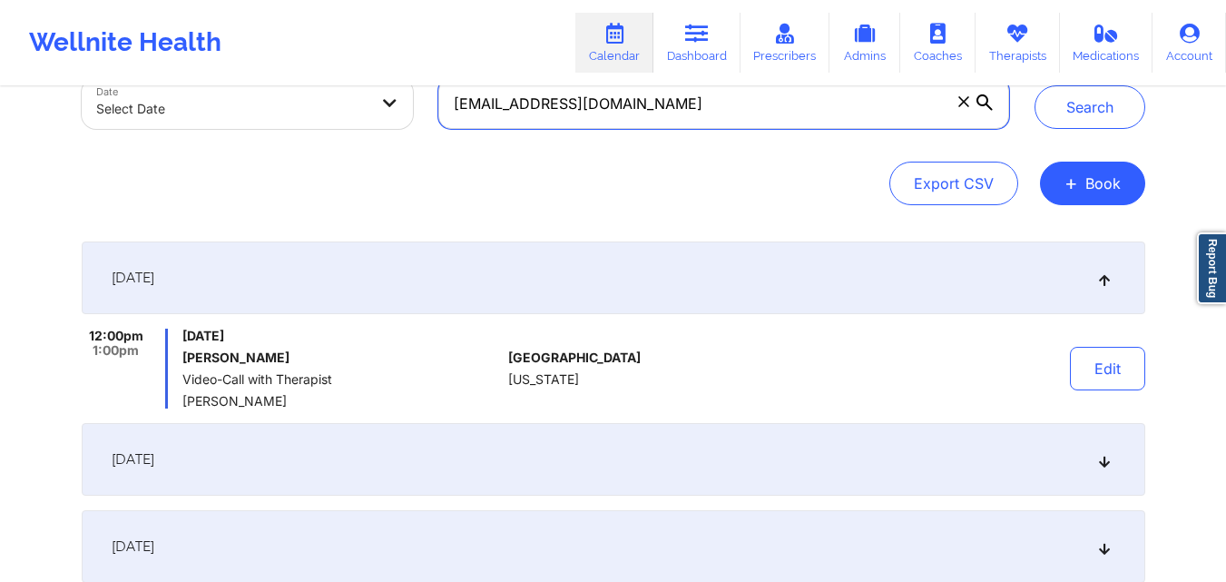
click at [776, 110] on input "[EMAIL_ADDRESS][DOMAIN_NAME]" at bounding box center [723, 103] width 570 height 51
paste input "kdfgulliver"
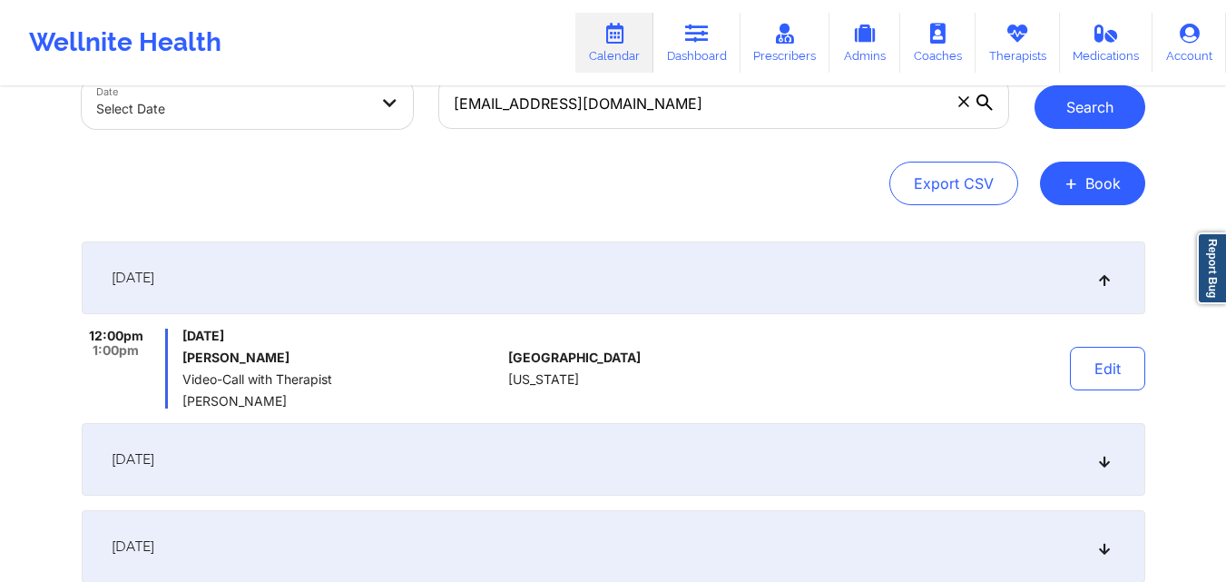
click at [1103, 115] on button "Search" at bounding box center [1089, 107] width 111 height 44
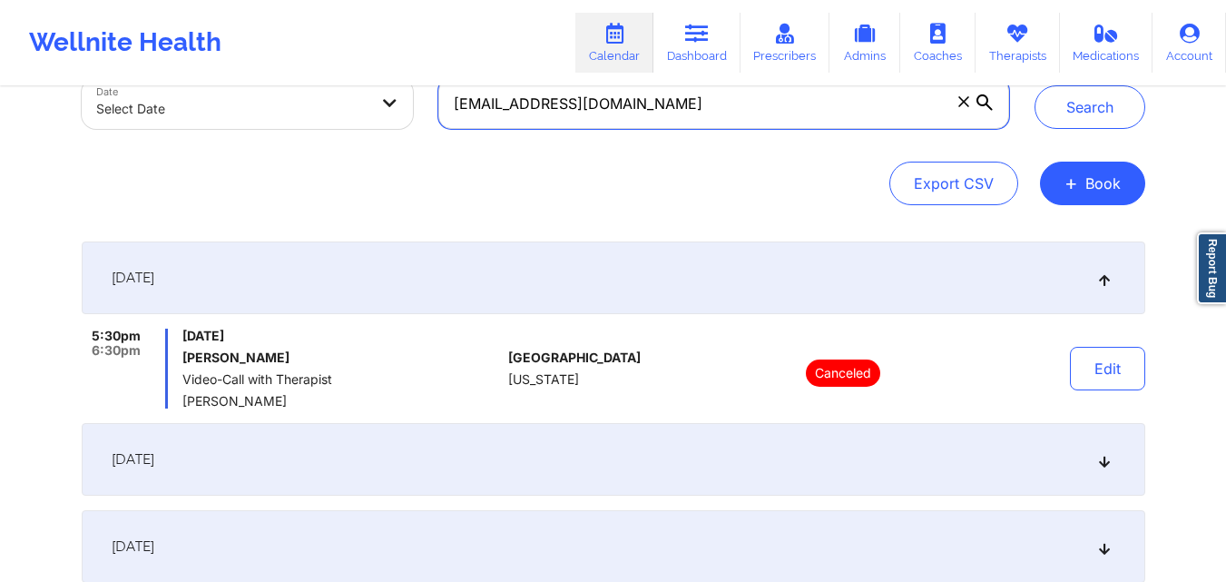
click at [636, 121] on input "[EMAIL_ADDRESS][DOMAIN_NAME]" at bounding box center [723, 103] width 570 height 51
paste input "pierreval.brianna"
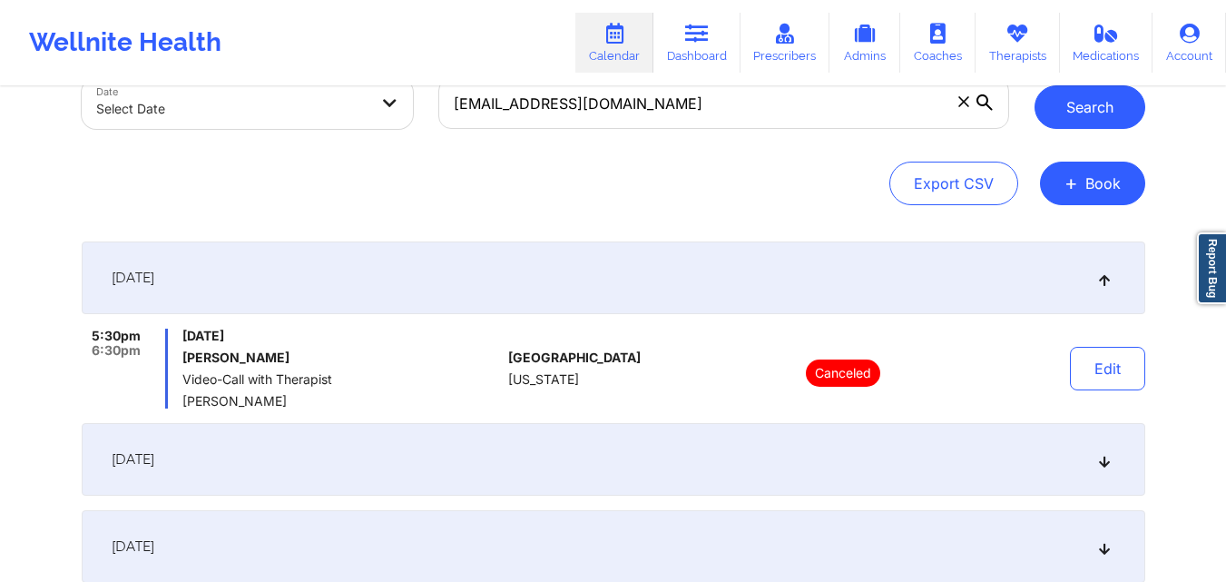
click at [1050, 105] on button "Search" at bounding box center [1089, 107] width 111 height 44
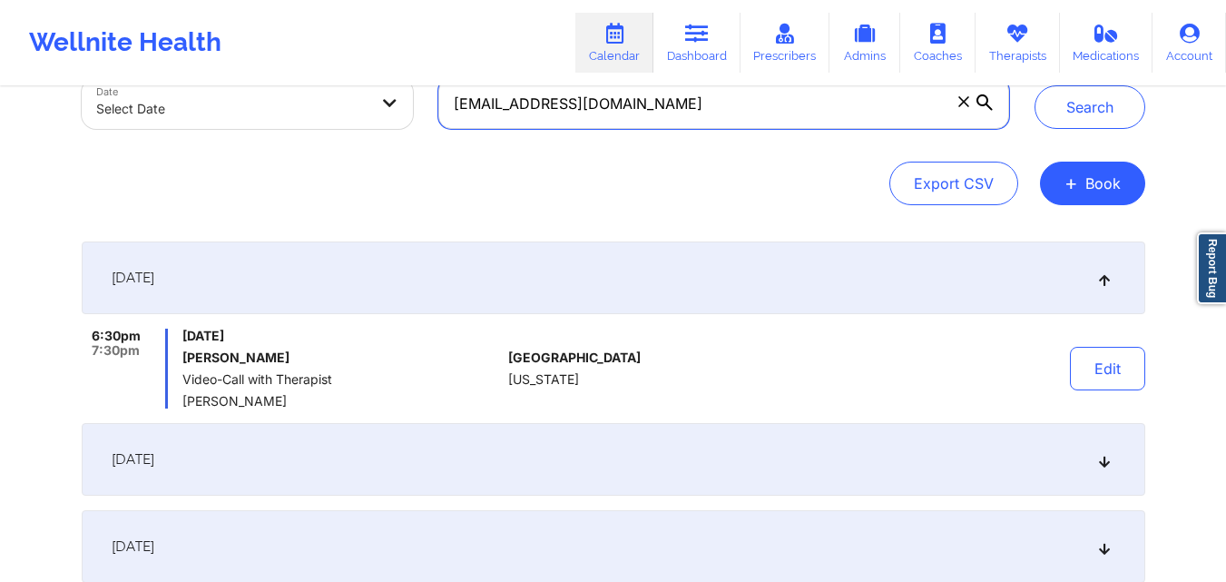
click at [678, 103] on input "[EMAIL_ADDRESS][DOMAIN_NAME]" at bounding box center [723, 103] width 570 height 51
paste input "sn.[PERSON_NAME]"
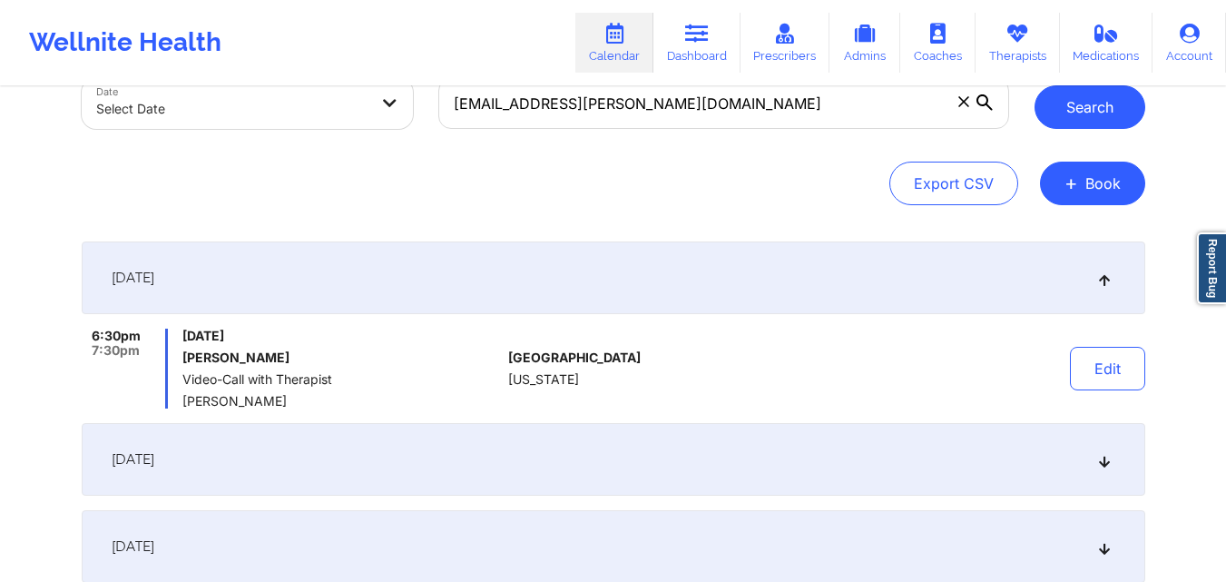
click at [1058, 108] on button "Search" at bounding box center [1089, 107] width 111 height 44
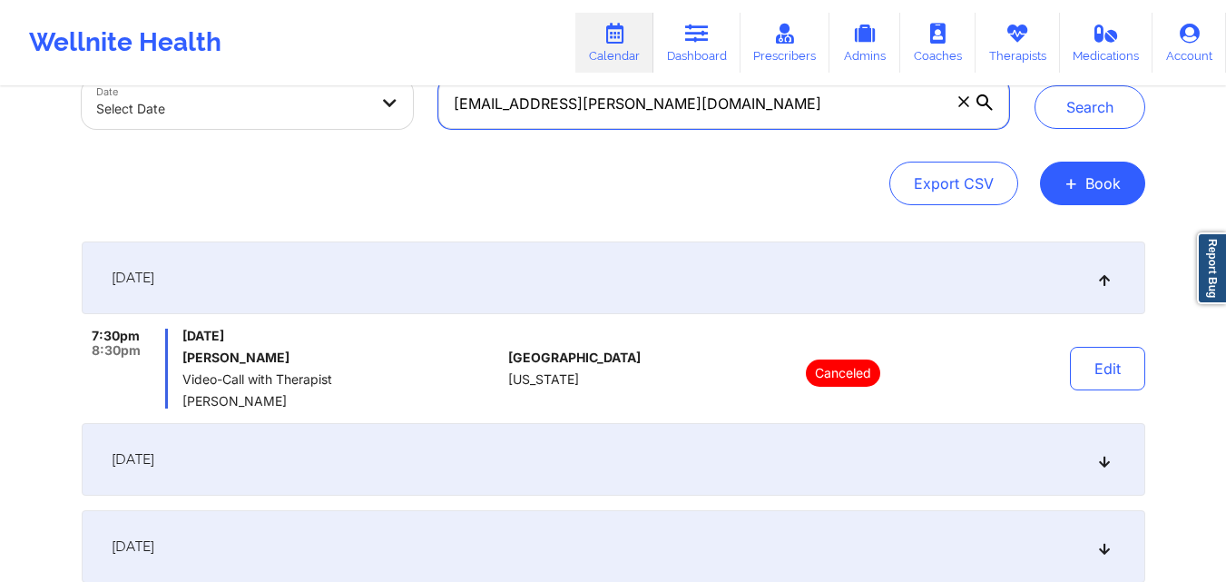
click at [604, 115] on input "[EMAIL_ADDRESS][PERSON_NAME][DOMAIN_NAME]" at bounding box center [723, 103] width 570 height 51
paste input "[EMAIL_ADDRESS]"
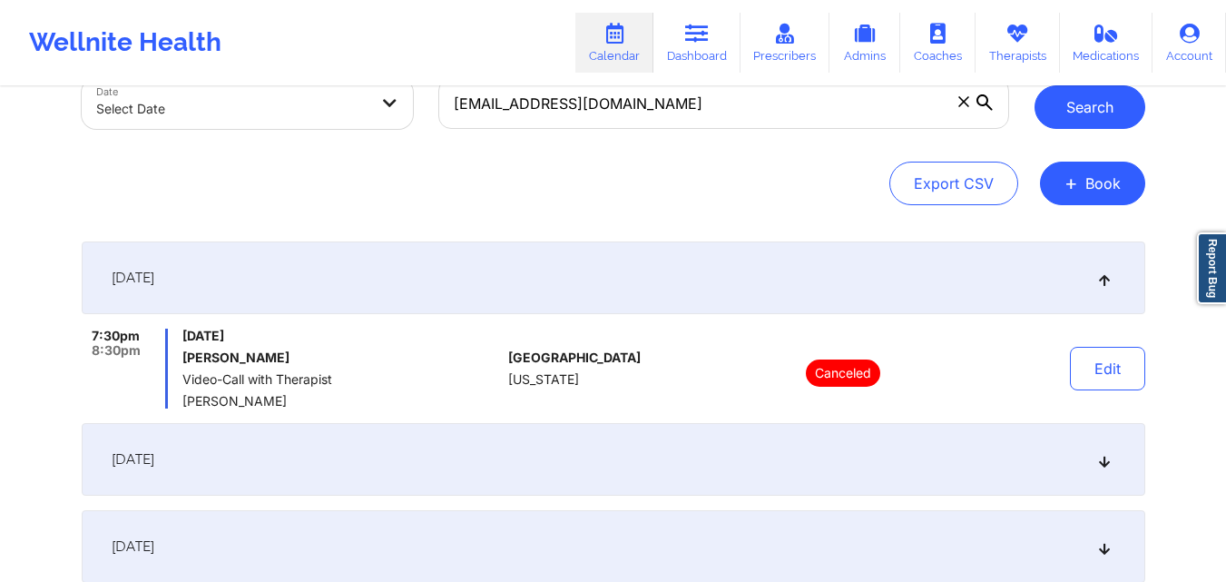
click at [1087, 101] on button "Search" at bounding box center [1089, 107] width 111 height 44
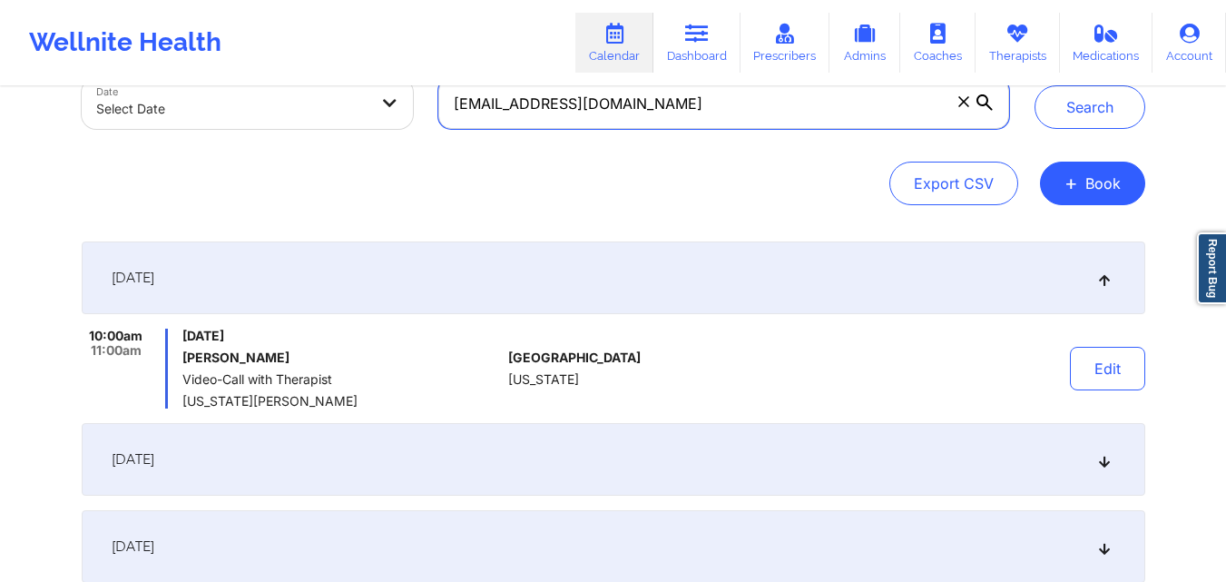
click at [677, 107] on input "[EMAIL_ADDRESS][DOMAIN_NAME]" at bounding box center [723, 103] width 570 height 51
paste input "[EMAIL_ADDRESS]"
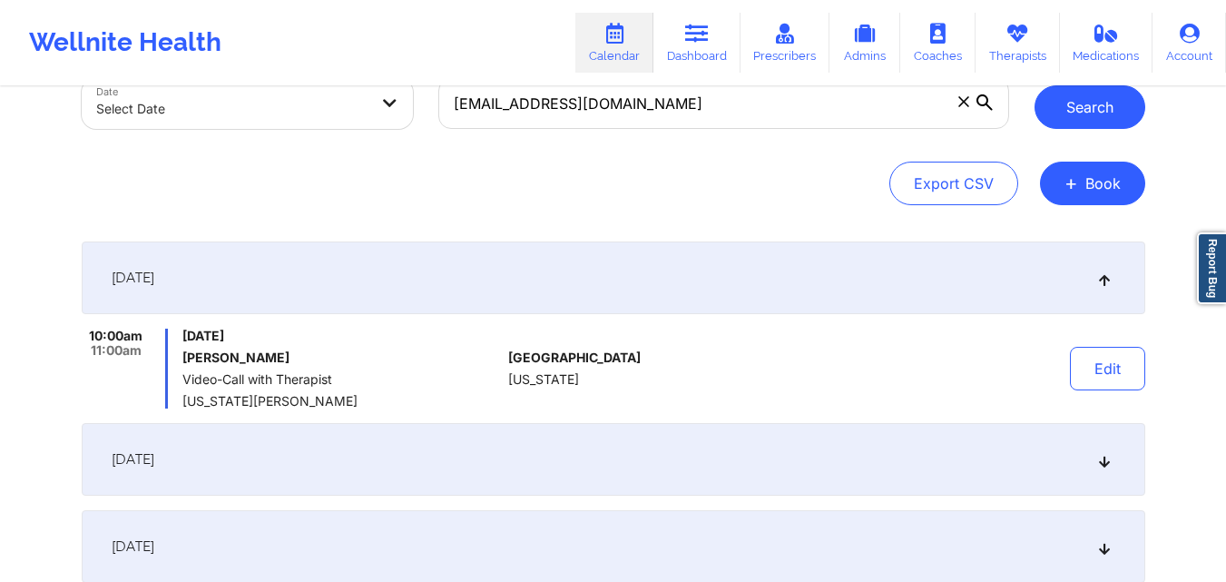
click at [1064, 103] on button "Search" at bounding box center [1089, 107] width 111 height 44
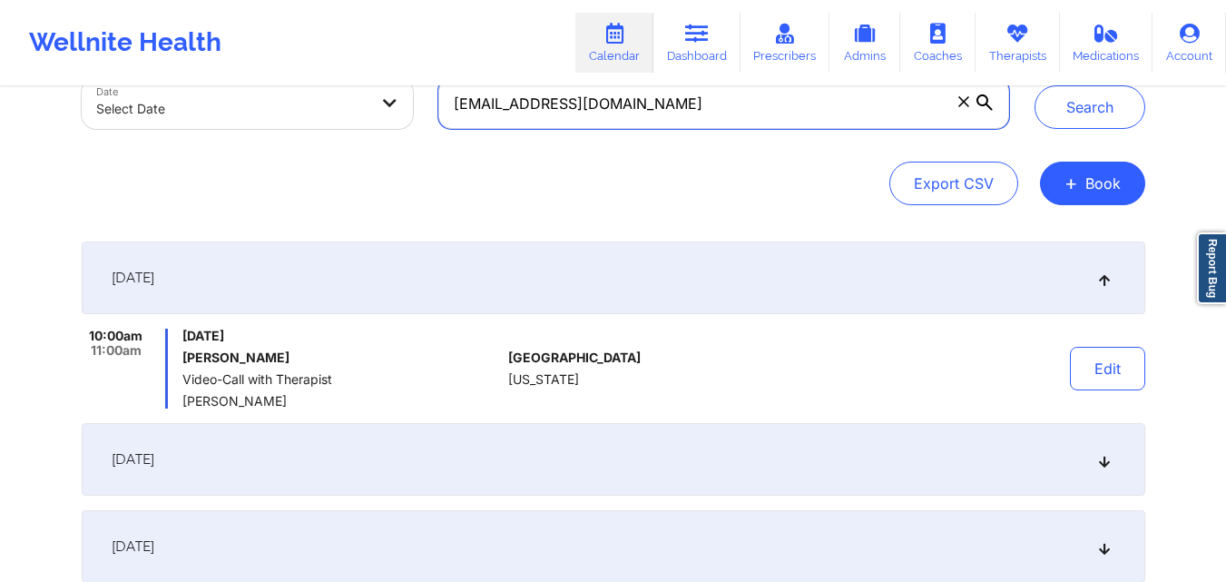
click at [727, 113] on input "[EMAIL_ADDRESS][DOMAIN_NAME]" at bounding box center [723, 103] width 570 height 51
paste input "[EMAIL_ADDRESS][DOMAIN_NAME]"
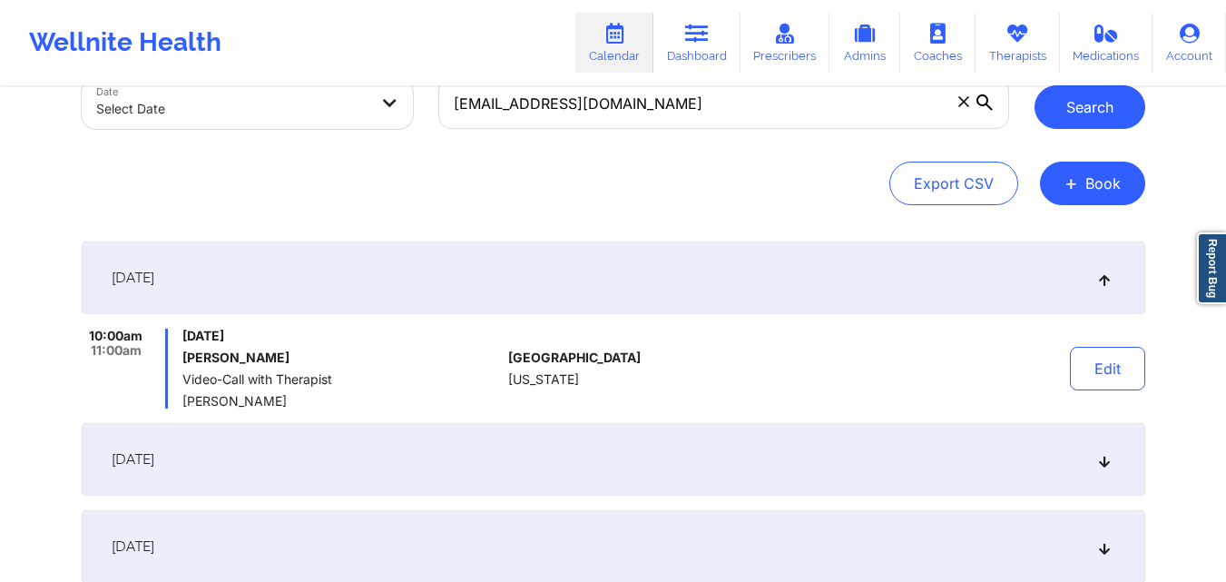
click at [1080, 110] on button "Search" at bounding box center [1089, 107] width 111 height 44
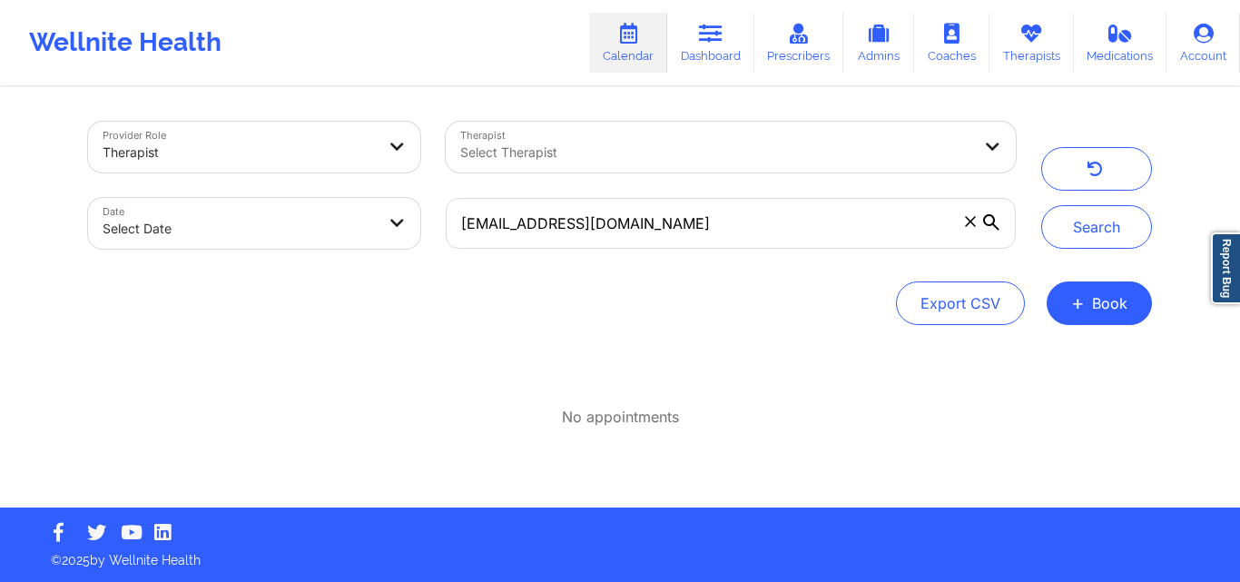
click at [1103, 250] on div "Provider Role Therapist Therapist Select Therapist Date Select Date [EMAIL_ADDR…" at bounding box center [619, 185] width 1089 height 152
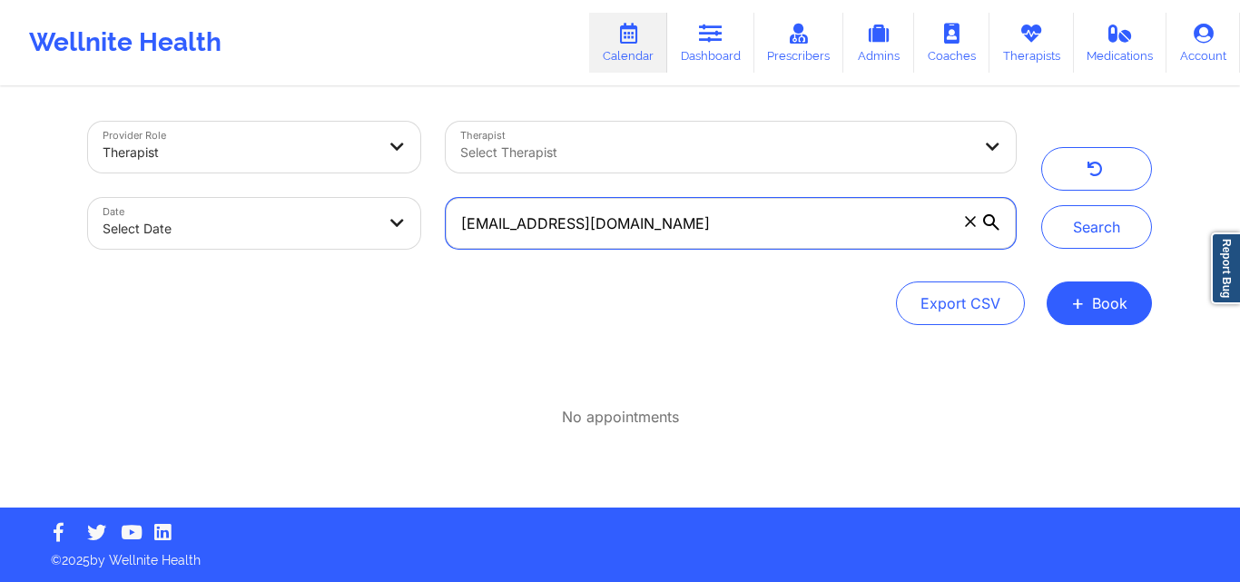
click at [726, 216] on input "[EMAIL_ADDRESS][DOMAIN_NAME]" at bounding box center [731, 223] width 570 height 51
paste input "[EMAIL_ADDRESS][DOMAIN_NAME]"
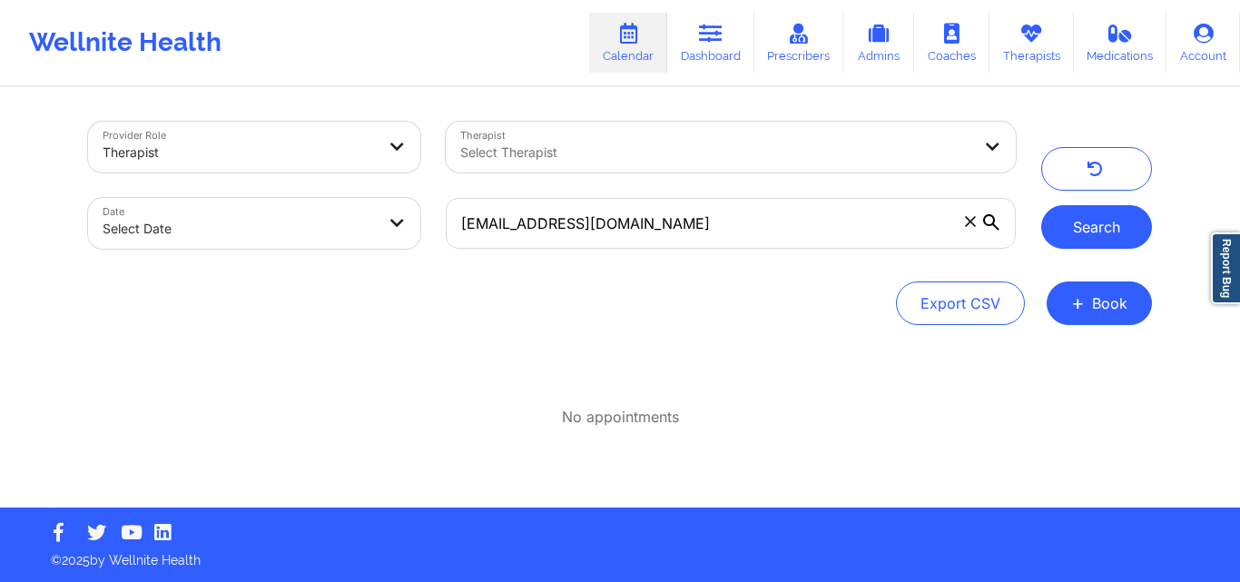
click at [1125, 216] on button "Search" at bounding box center [1096, 227] width 111 height 44
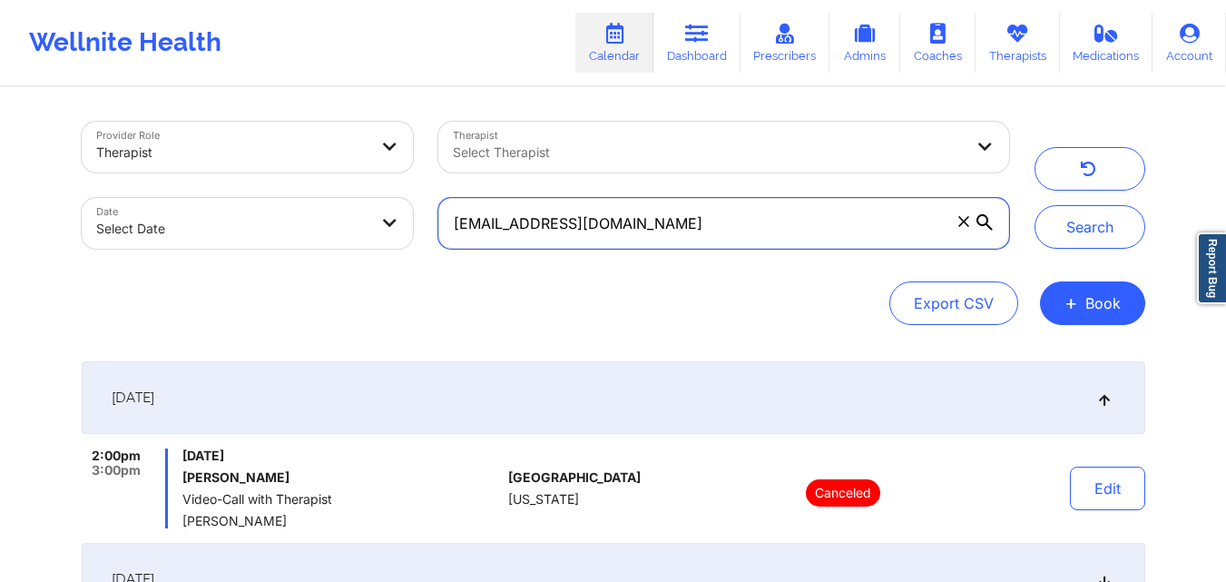
click at [753, 230] on input "[EMAIL_ADDRESS][DOMAIN_NAME]" at bounding box center [723, 223] width 570 height 51
paste input "[EMAIL_ADDRESS][DOMAIN_NAME]"
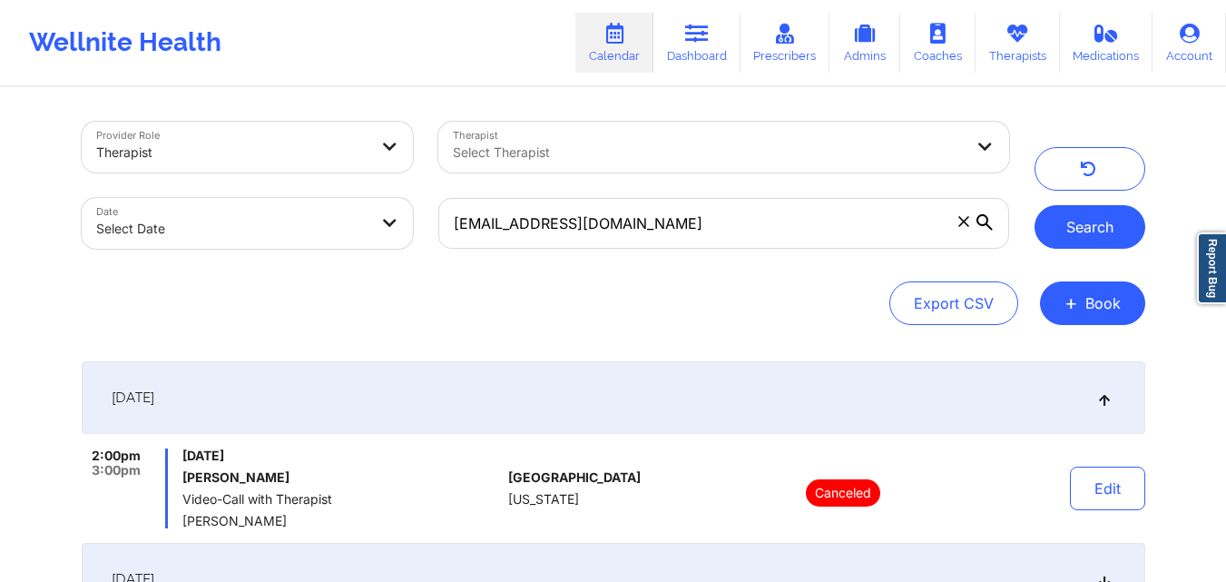
click at [1083, 225] on button "Search" at bounding box center [1089, 227] width 111 height 44
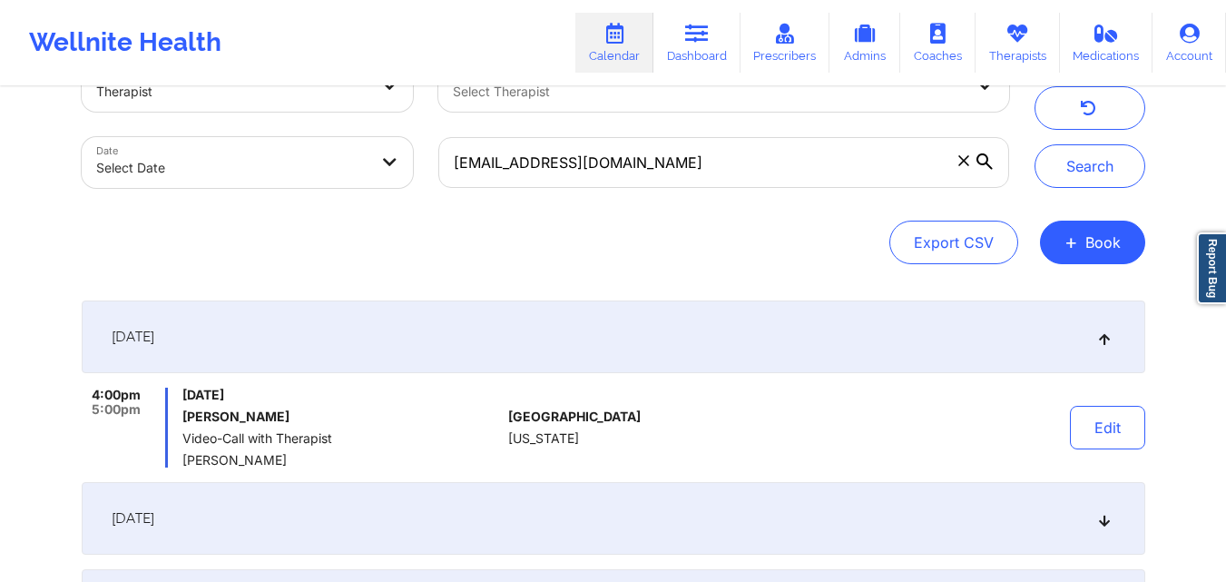
scroll to position [64, 0]
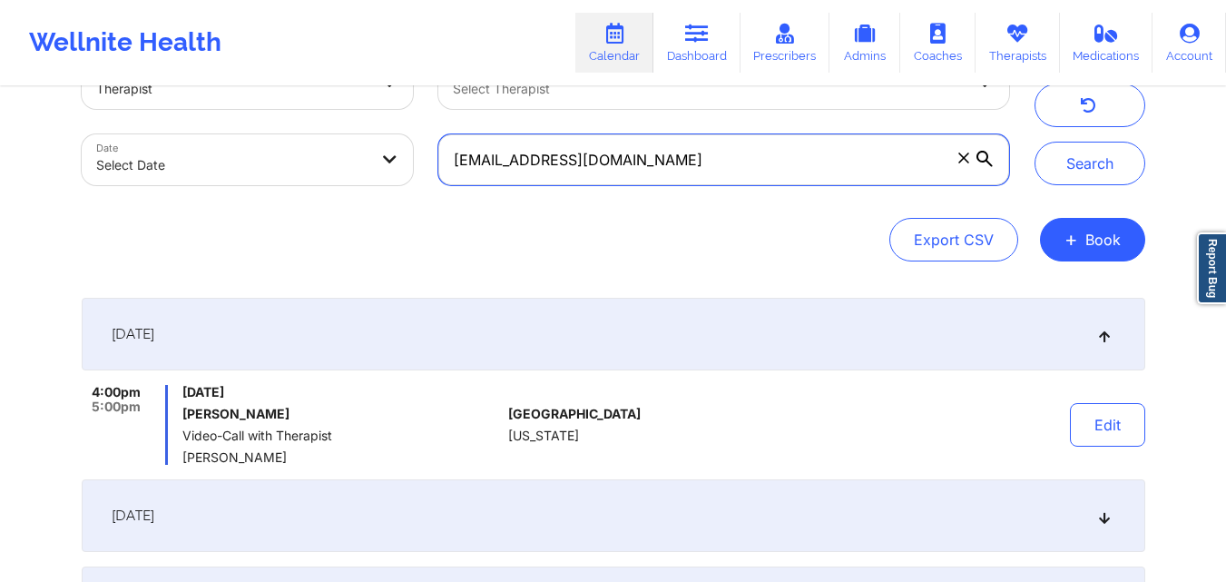
click at [700, 172] on input "[EMAIL_ADDRESS][DOMAIN_NAME]" at bounding box center [723, 159] width 570 height 51
paste input "[PERSON_NAME].glez3"
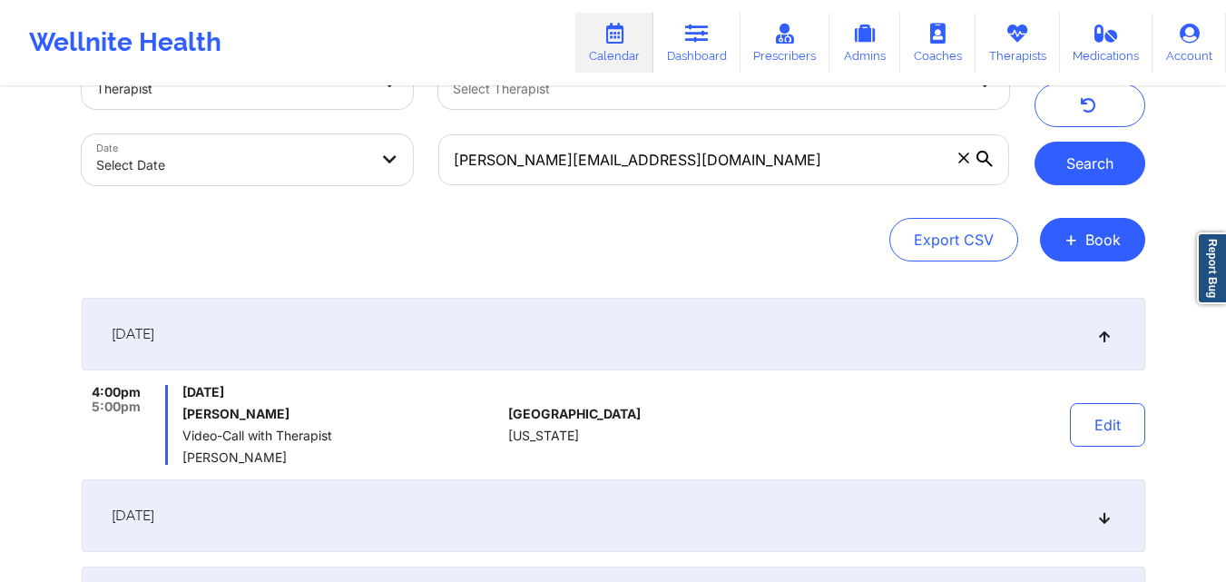
click at [1091, 183] on button "Search" at bounding box center [1089, 164] width 111 height 44
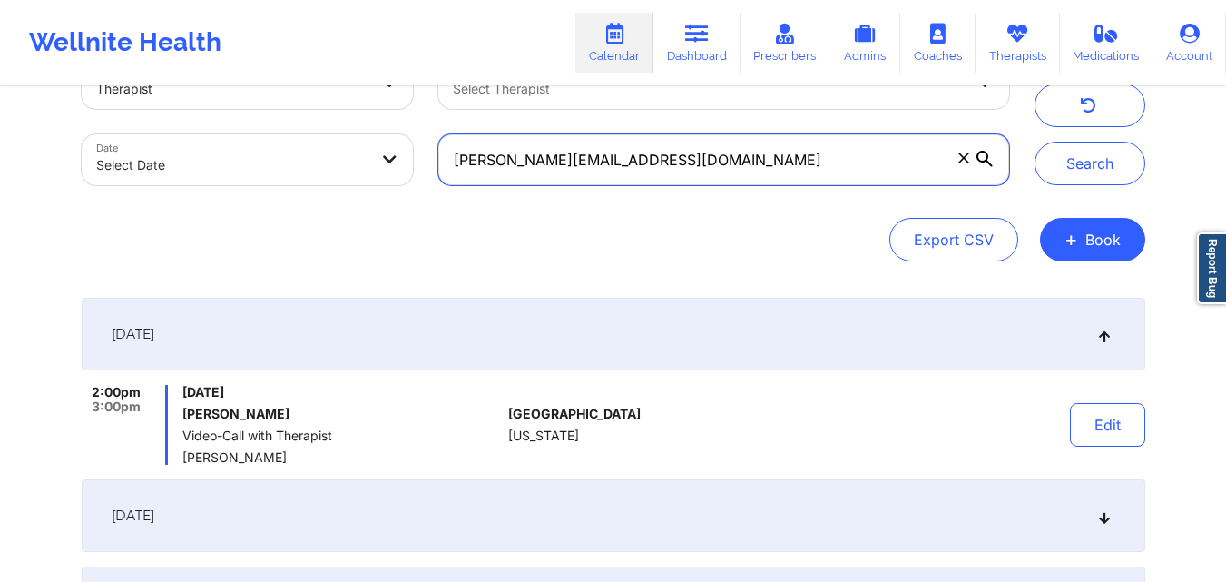
click at [711, 180] on input "[PERSON_NAME][EMAIL_ADDRESS][DOMAIN_NAME]" at bounding box center [723, 159] width 570 height 51
paste input "anthonypastore38"
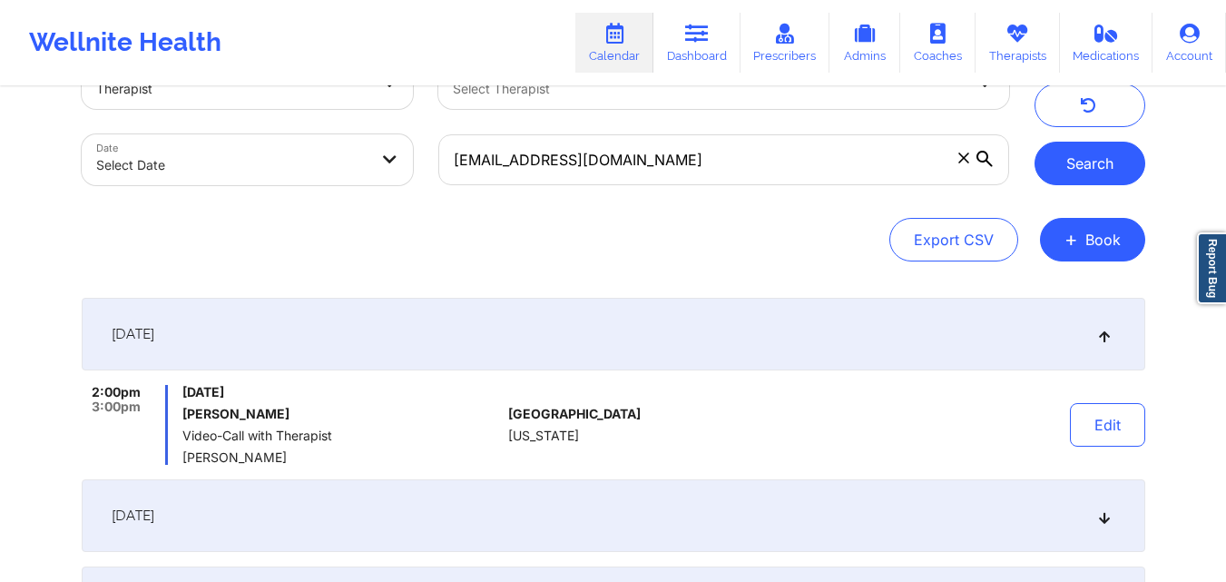
click at [1093, 163] on button "Search" at bounding box center [1089, 164] width 111 height 44
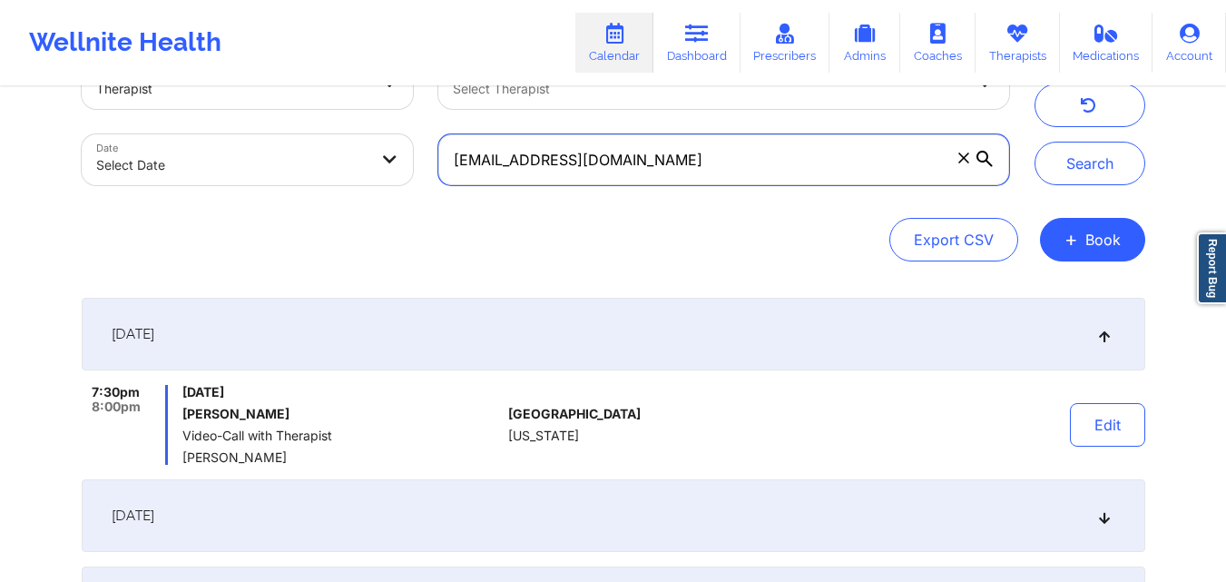
click at [699, 162] on input "[EMAIL_ADDRESS][DOMAIN_NAME]" at bounding box center [723, 159] width 570 height 51
paste input "sappolon21"
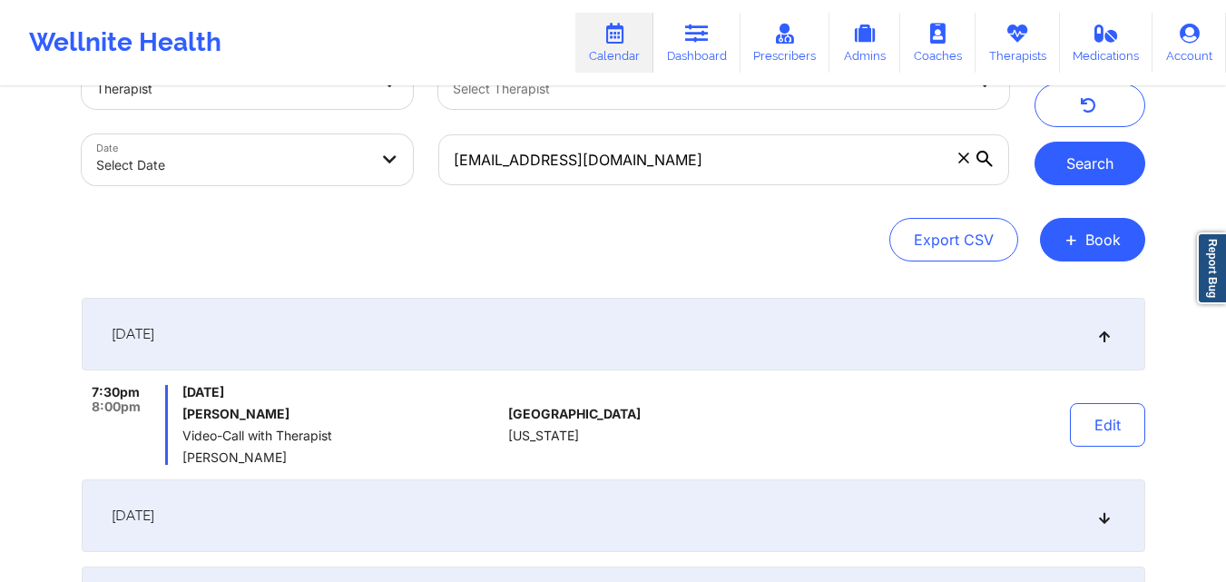
click at [1052, 160] on button "Search" at bounding box center [1089, 164] width 111 height 44
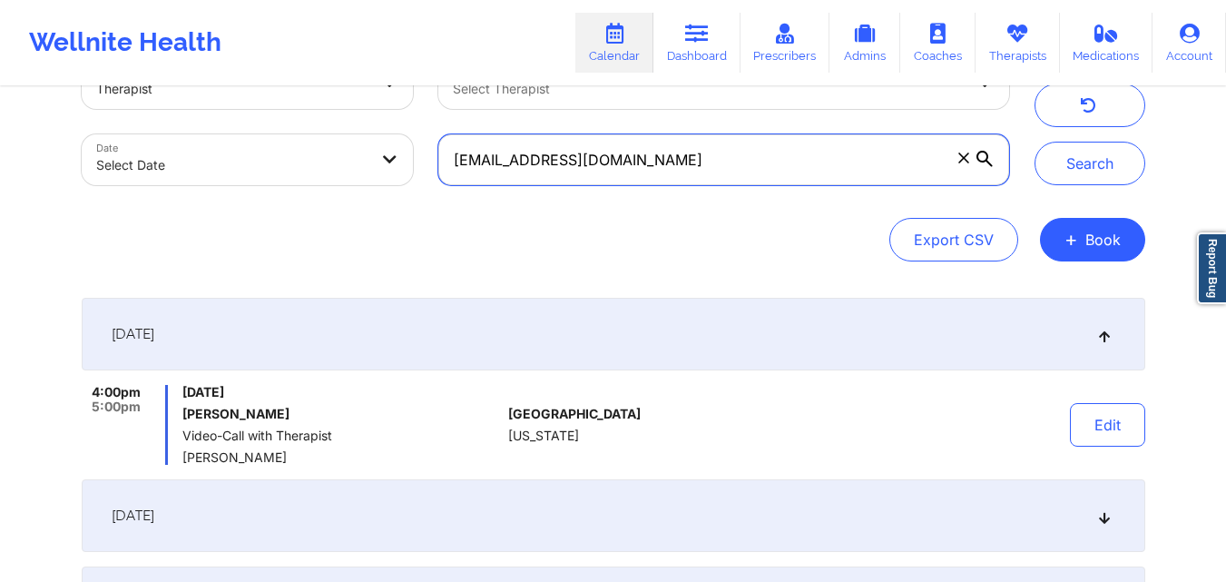
click at [664, 152] on input "[EMAIL_ADDRESS][DOMAIN_NAME]" at bounding box center [723, 159] width 570 height 51
paste input "vgranny79@ao"
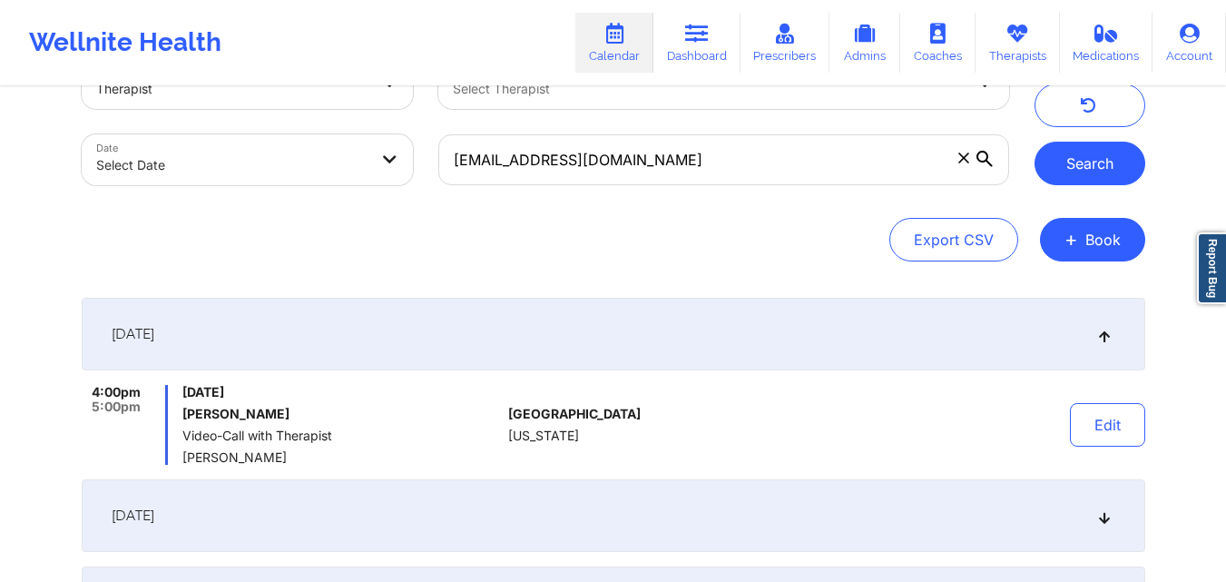
click at [1094, 175] on button "Search" at bounding box center [1089, 164] width 111 height 44
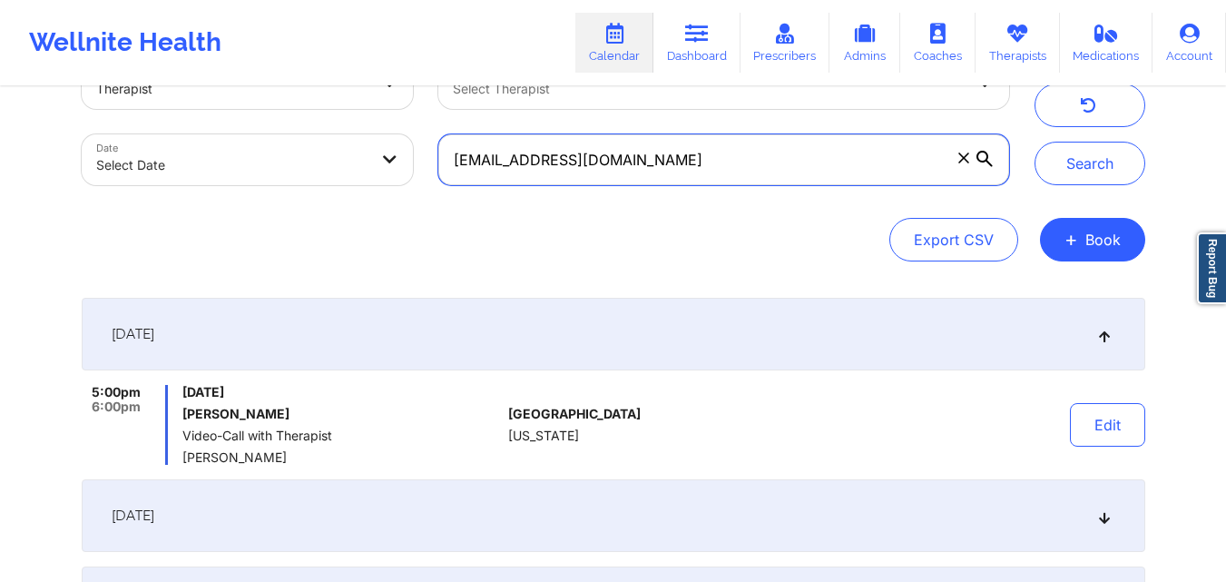
click at [862, 164] on input "[EMAIL_ADDRESS][DOMAIN_NAME]" at bounding box center [723, 159] width 570 height 51
paste input "dhill9871@gmai"
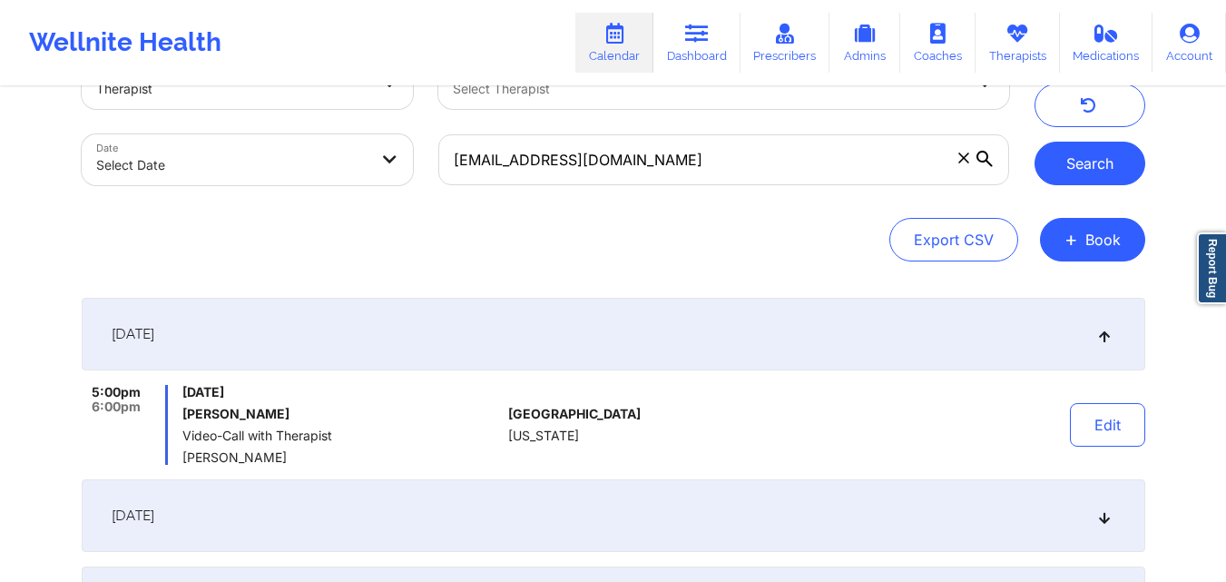
click at [1084, 171] on button "Search" at bounding box center [1089, 164] width 111 height 44
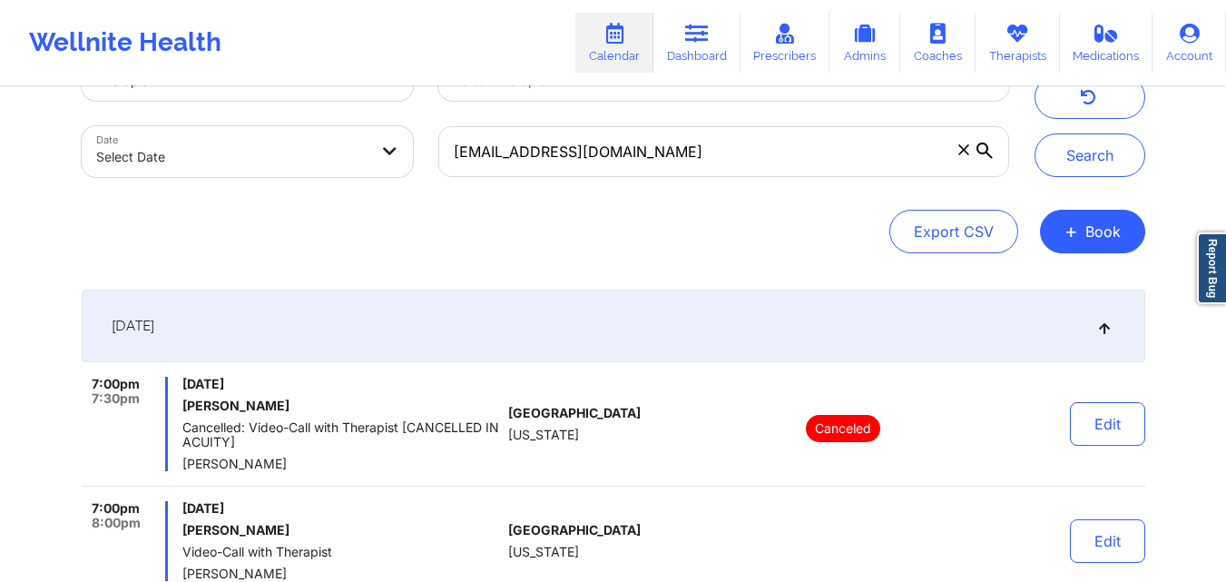
scroll to position [71, 0]
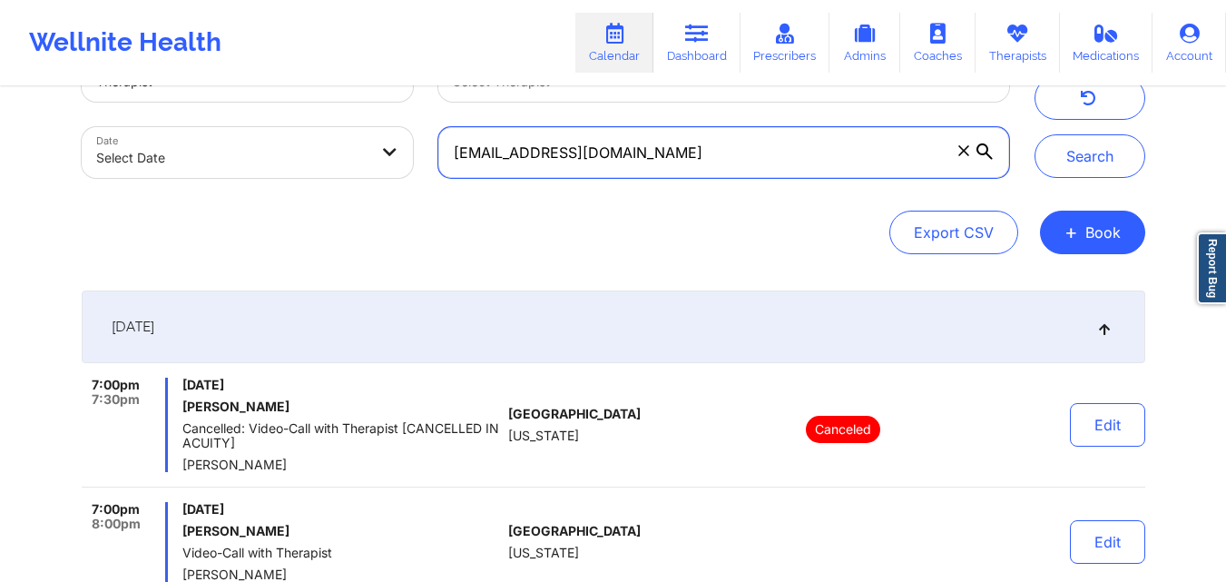
click at [733, 155] on input "[EMAIL_ADDRESS][DOMAIN_NAME]" at bounding box center [723, 152] width 570 height 51
paste input "scuel003"
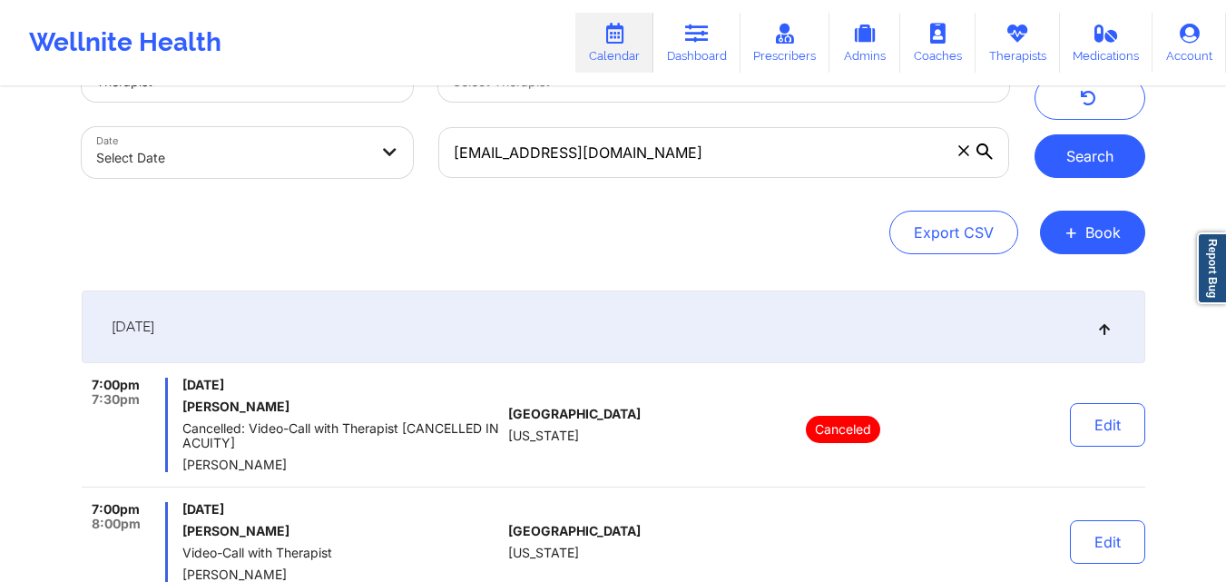
click at [1066, 149] on button "Search" at bounding box center [1089, 156] width 111 height 44
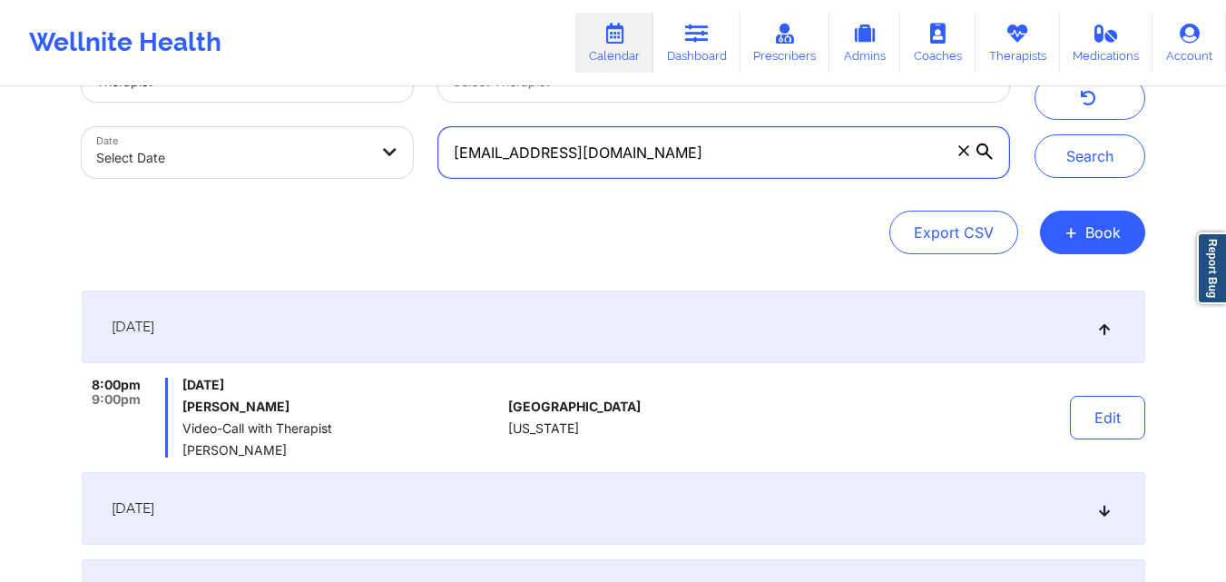
click at [664, 156] on input "[EMAIL_ADDRESS][DOMAIN_NAME]" at bounding box center [723, 152] width 570 height 51
paste input "amesfashion17"
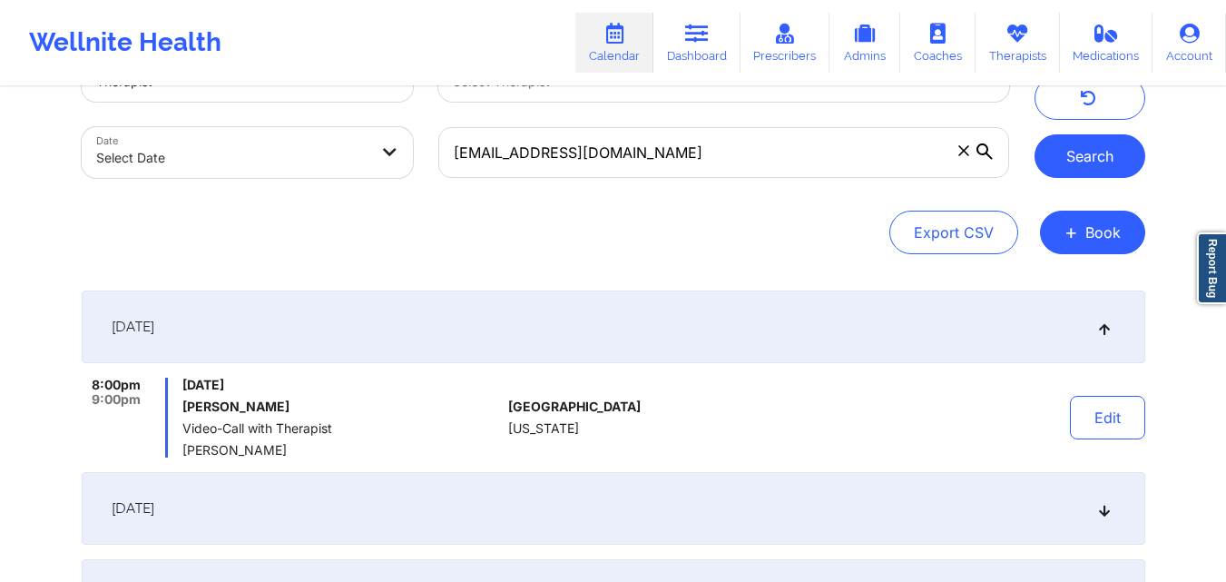
click at [1077, 161] on button "Search" at bounding box center [1089, 156] width 111 height 44
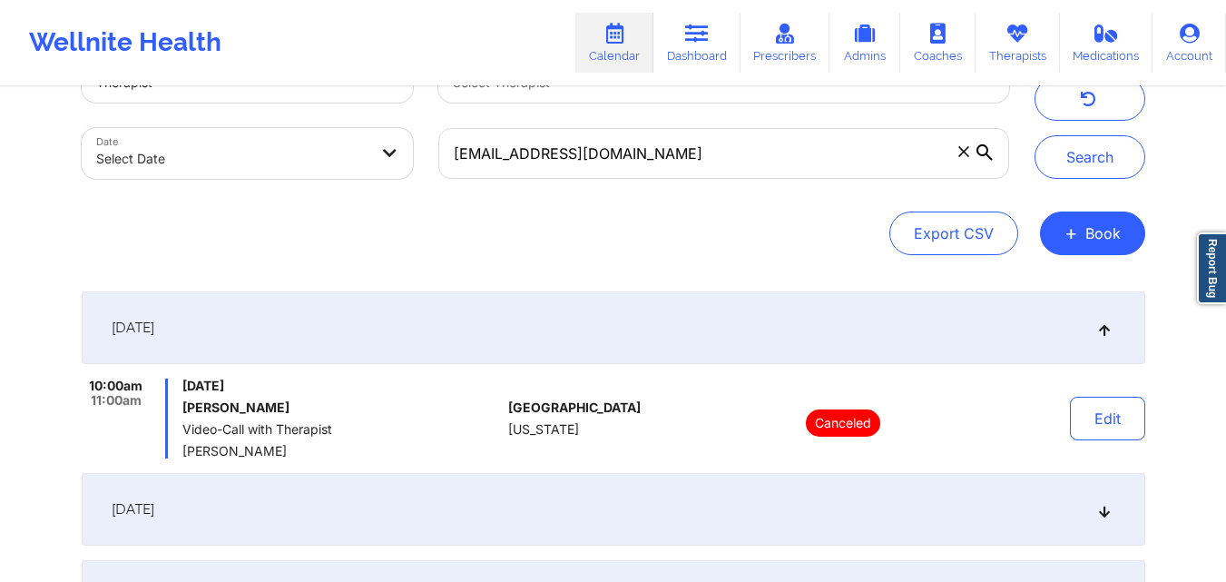
scroll to position [0, 0]
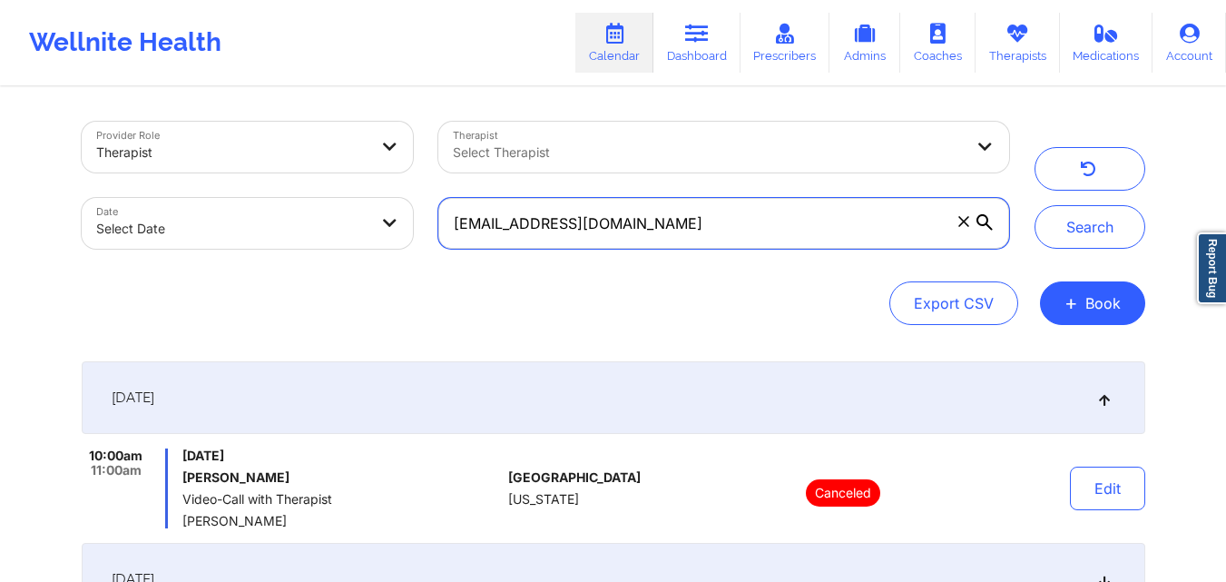
click at [667, 227] on input "[EMAIL_ADDRESS][DOMAIN_NAME]" at bounding box center [723, 223] width 570 height 51
paste input "debbiepennock"
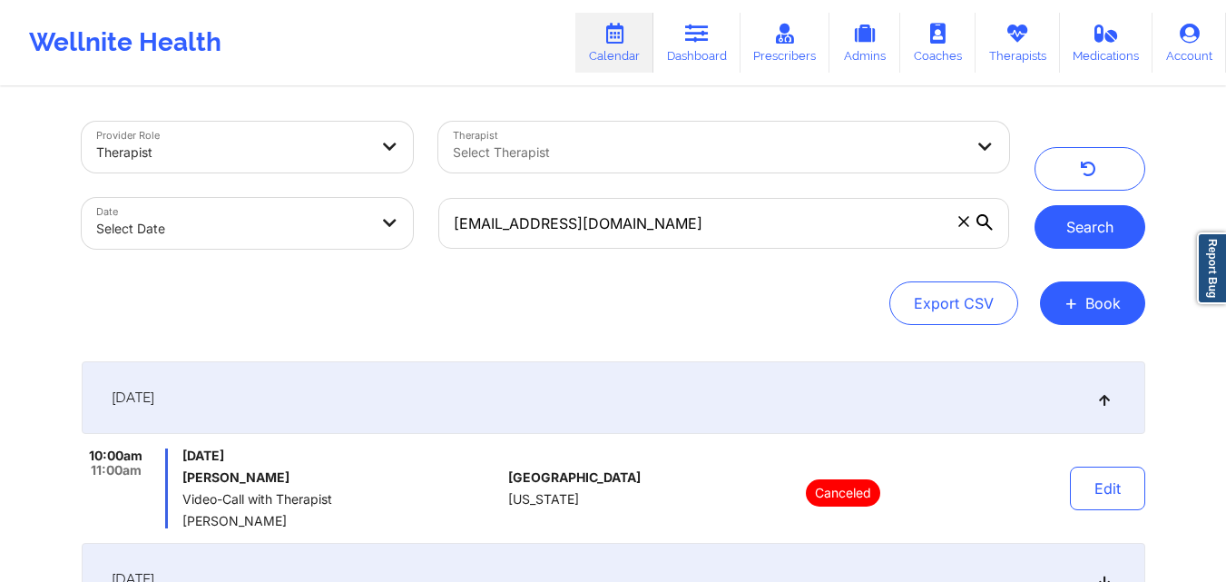
click at [1103, 224] on button "Search" at bounding box center [1089, 227] width 111 height 44
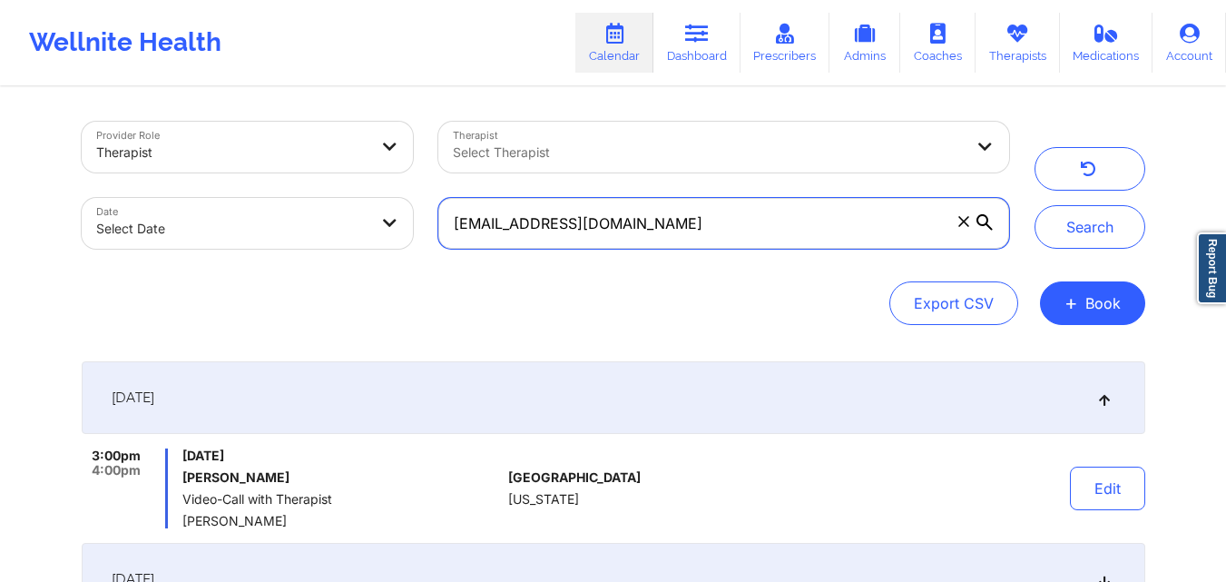
click at [677, 219] on input "[EMAIL_ADDRESS][DOMAIN_NAME]" at bounding box center [723, 223] width 570 height 51
paste input "keyamosby@ao"
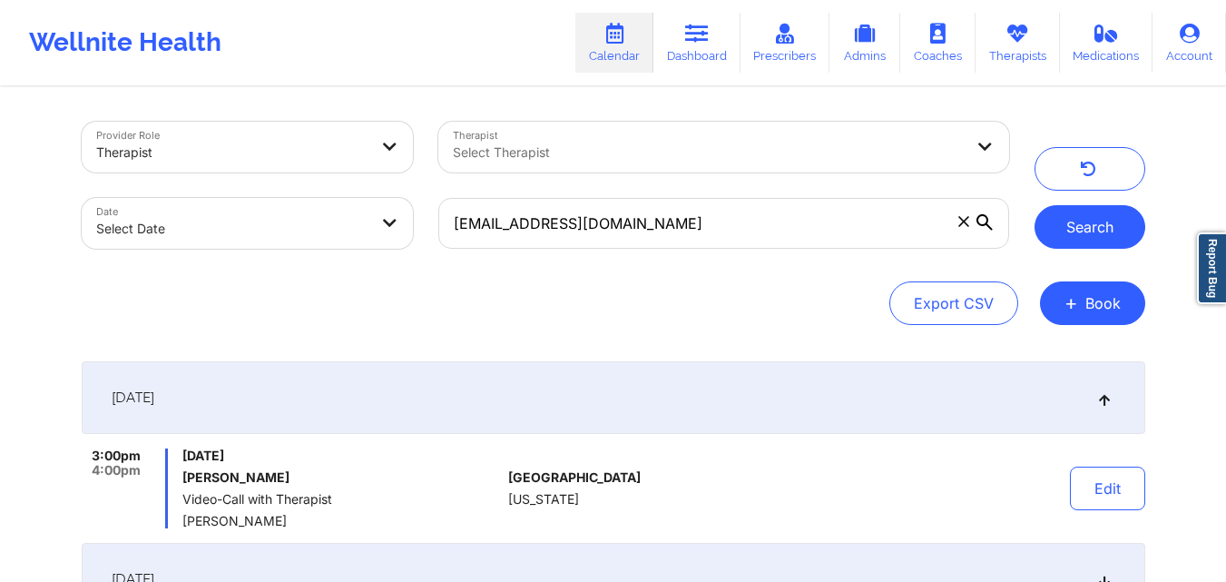
click at [1093, 222] on button "Search" at bounding box center [1089, 227] width 111 height 44
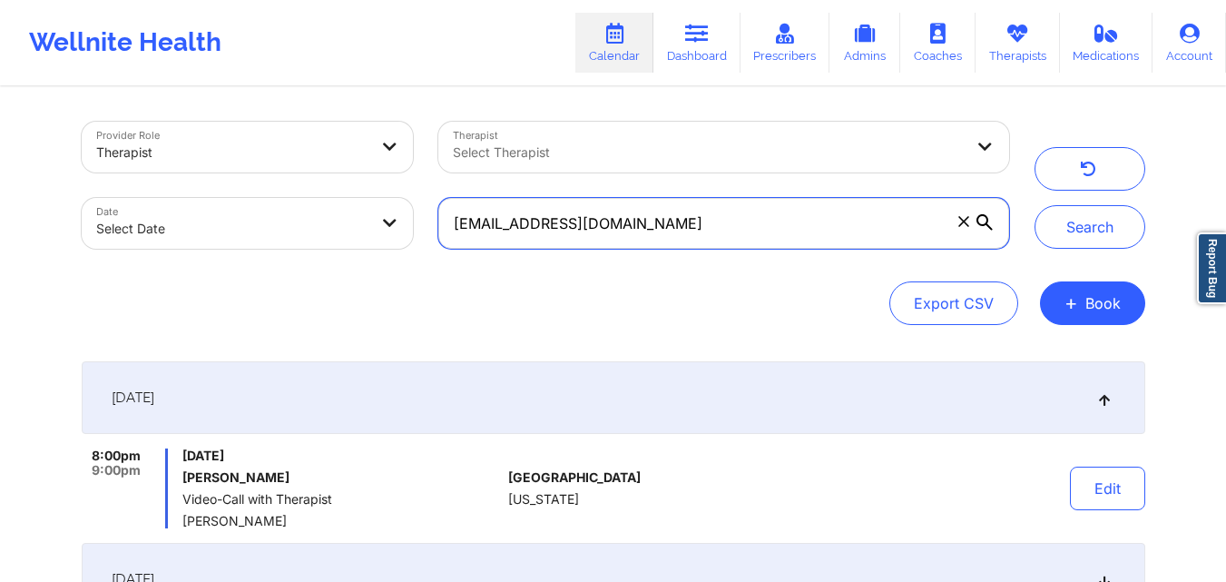
click at [674, 227] on input "[EMAIL_ADDRESS][DOMAIN_NAME]" at bounding box center [723, 223] width 570 height 51
paste input "patrick1205d@hotmai"
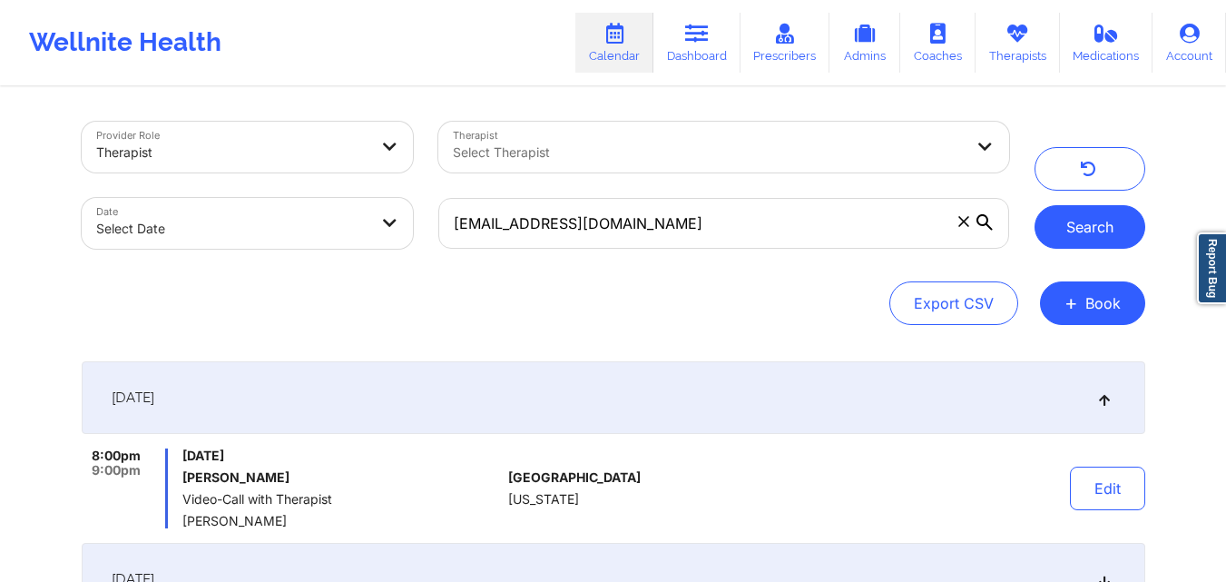
click at [1064, 232] on button "Search" at bounding box center [1089, 227] width 111 height 44
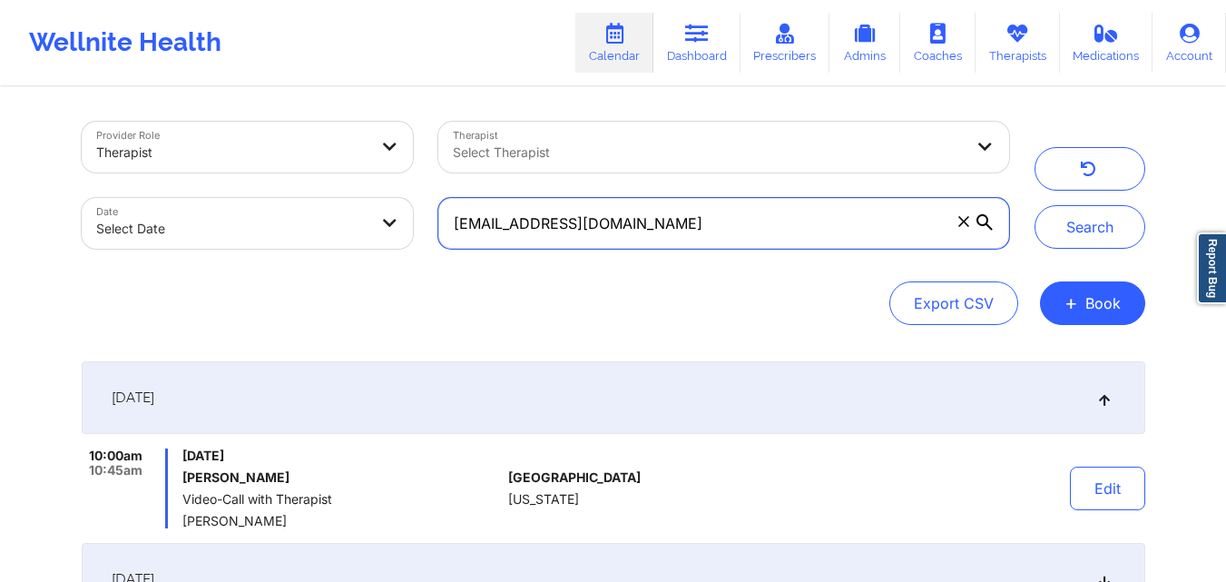
click at [658, 230] on input "[EMAIL_ADDRESS][DOMAIN_NAME]" at bounding box center [723, 223] width 570 height 51
paste input "[EMAIL_ADDRESS]"
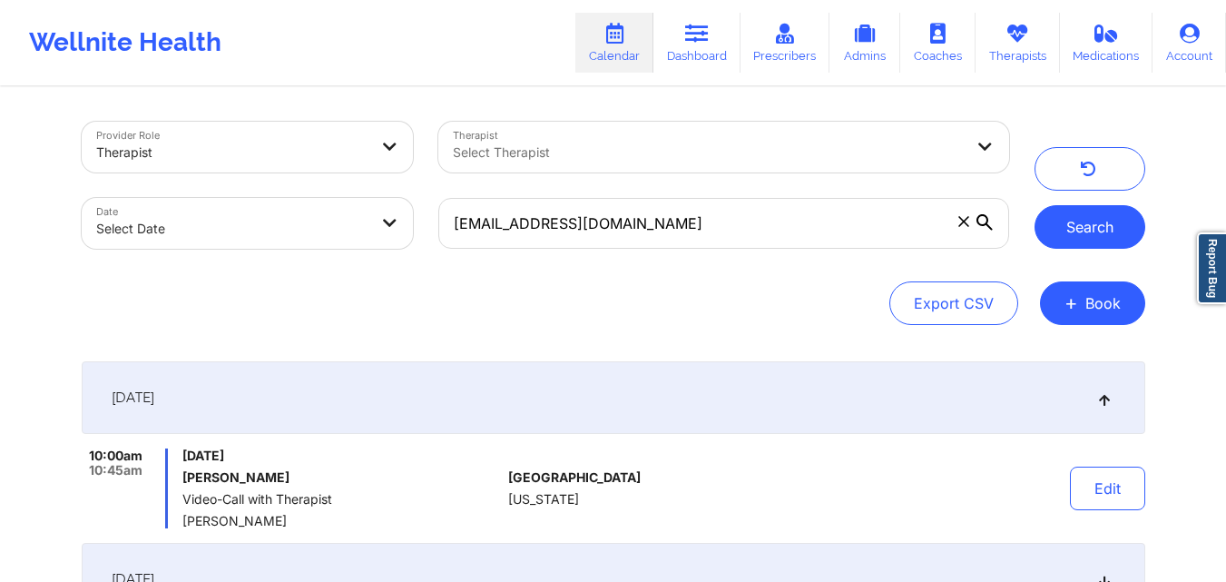
click at [1089, 226] on button "Search" at bounding box center [1089, 227] width 111 height 44
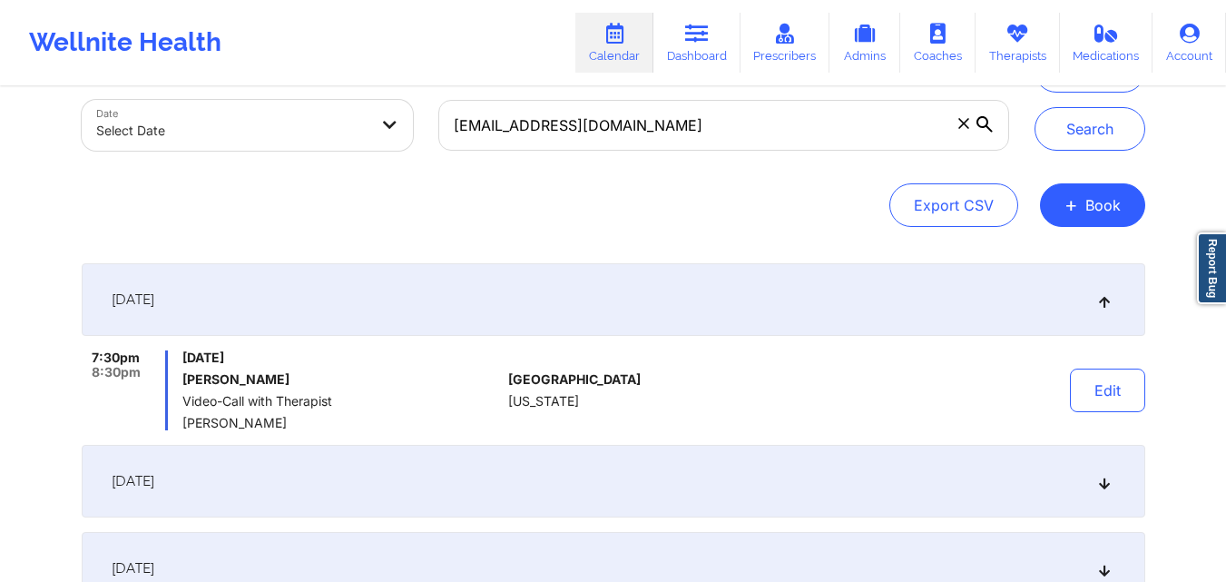
scroll to position [113, 0]
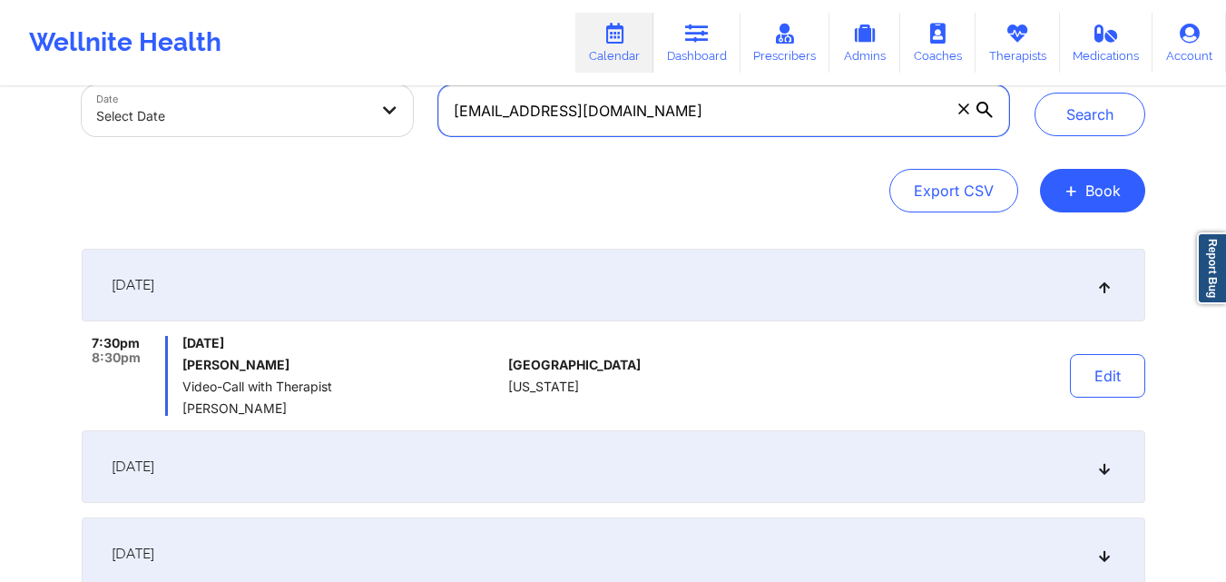
click at [627, 116] on input "[EMAIL_ADDRESS][DOMAIN_NAME]" at bounding box center [723, 110] width 570 height 51
paste input "[EMAIL_ADDRESS]"
click at [1072, 122] on button "Search" at bounding box center [1089, 115] width 111 height 44
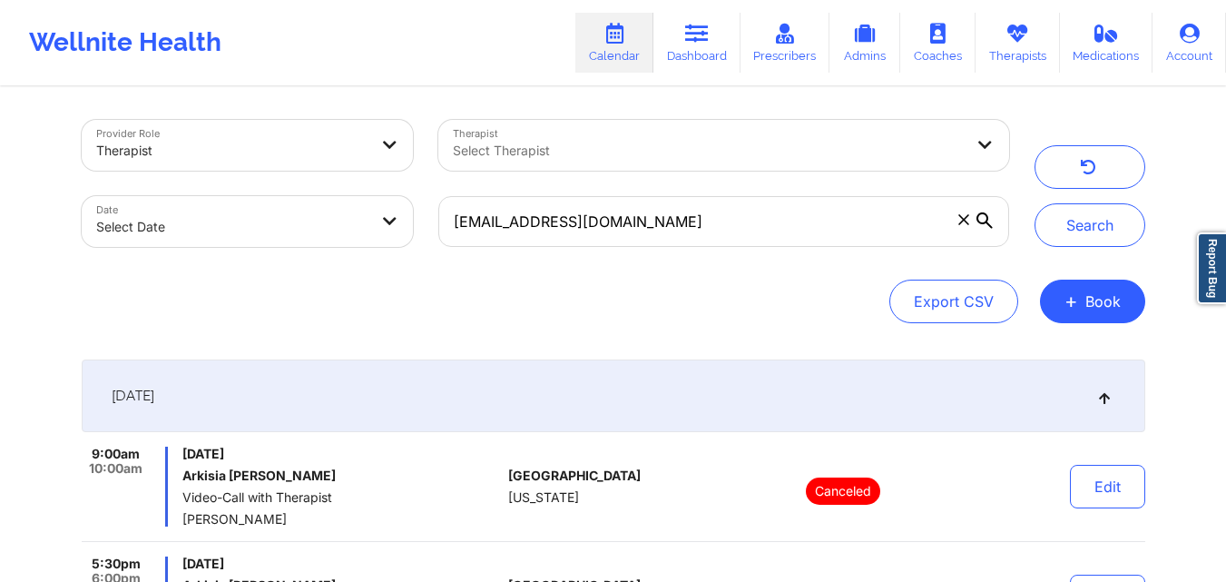
scroll to position [0, 0]
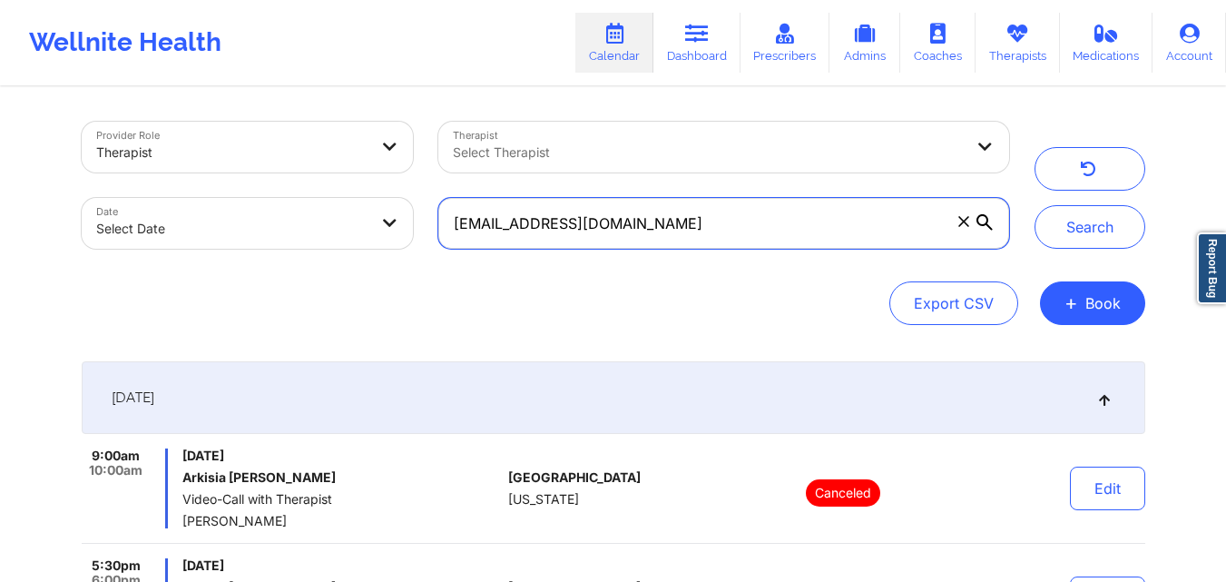
click at [652, 216] on input "[EMAIL_ADDRESS][DOMAIN_NAME]" at bounding box center [723, 223] width 570 height 51
paste input "djklieresq"
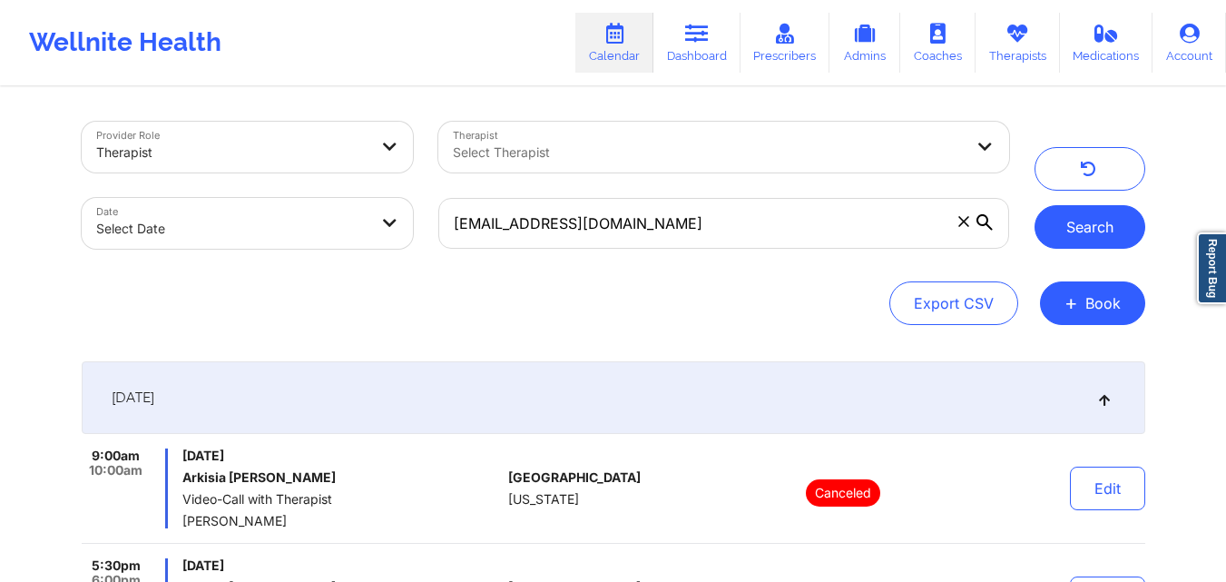
click at [1080, 230] on button "Search" at bounding box center [1089, 227] width 111 height 44
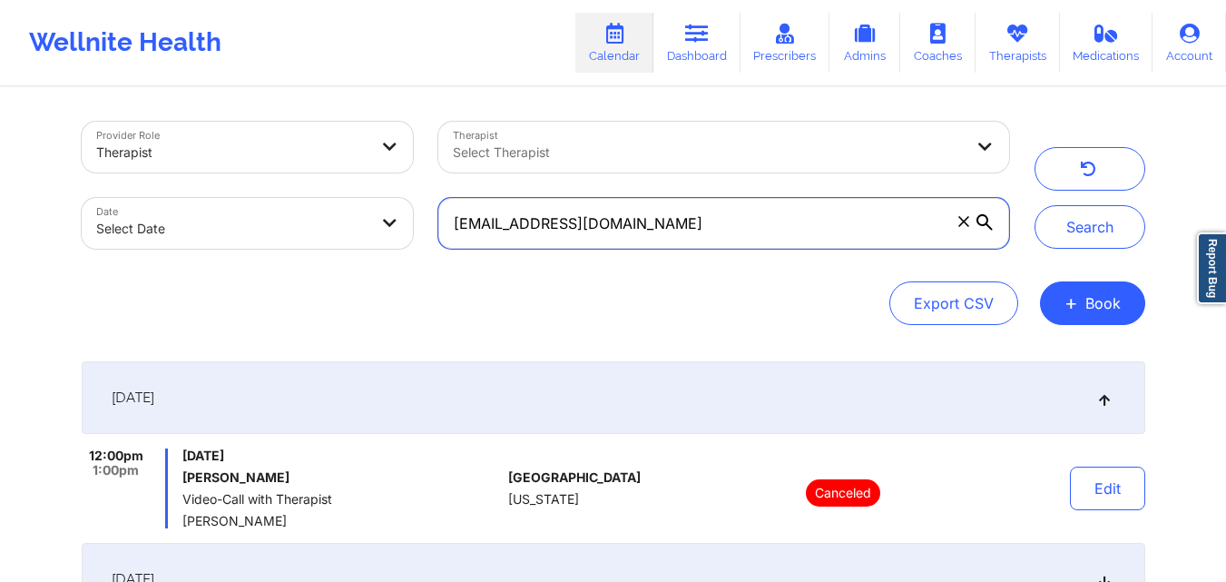
click at [715, 233] on input "[EMAIL_ADDRESS][DOMAIN_NAME]" at bounding box center [723, 223] width 570 height 51
paste input "miiv1467"
type input "[EMAIL_ADDRESS][DOMAIN_NAME]"
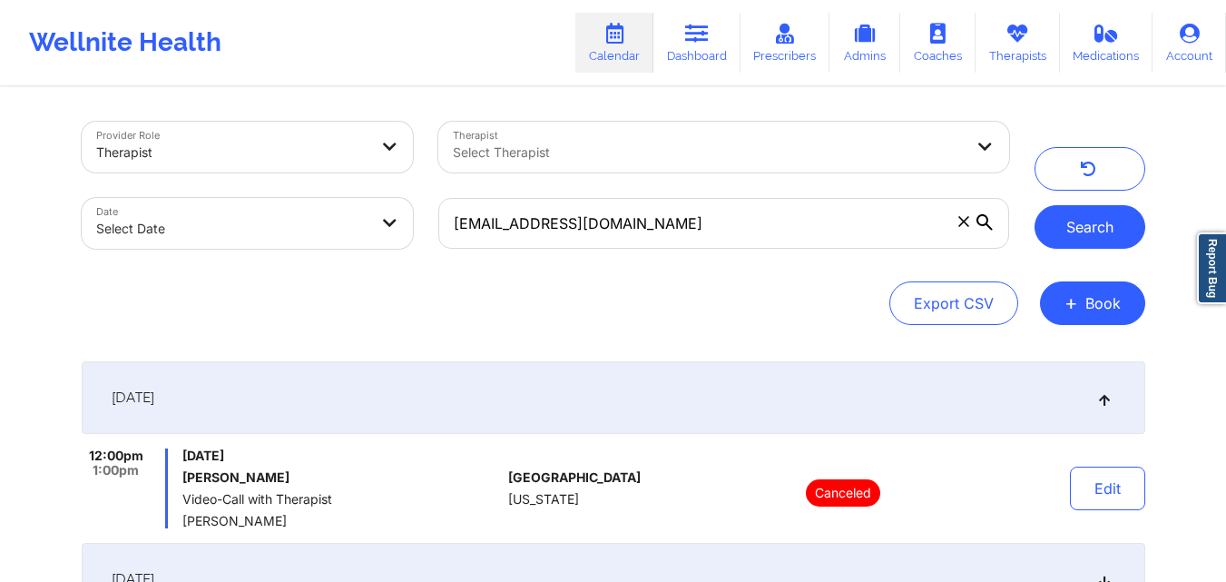
click at [1081, 223] on button "Search" at bounding box center [1089, 227] width 111 height 44
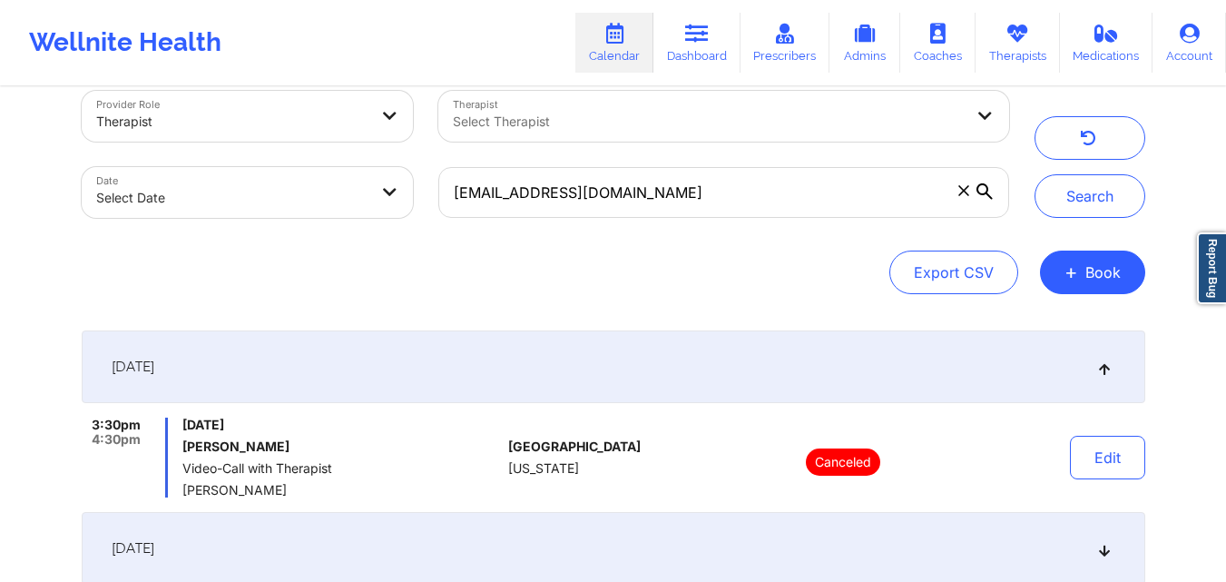
scroll to position [35, 0]
